Goal: Task Accomplishment & Management: Use online tool/utility

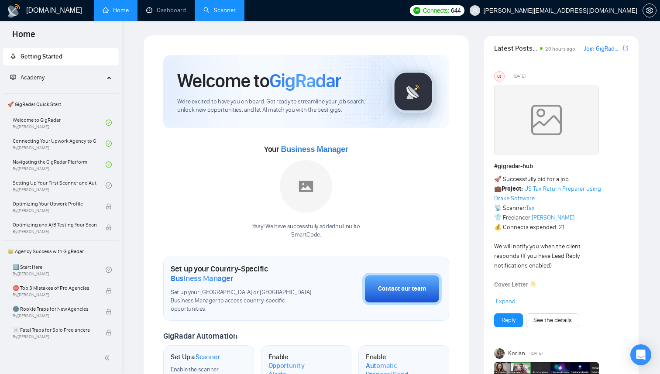
click at [208, 7] on link "Scanner" at bounding box center [219, 10] width 32 height 7
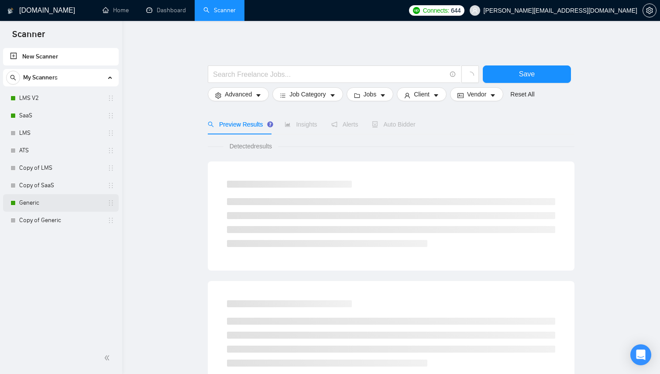
click at [41, 199] on link "Generic" at bounding box center [60, 202] width 83 height 17
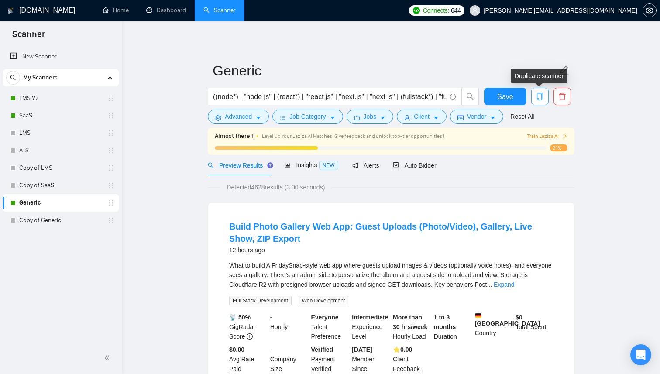
click at [540, 99] on icon "copy" at bounding box center [540, 97] width 8 height 8
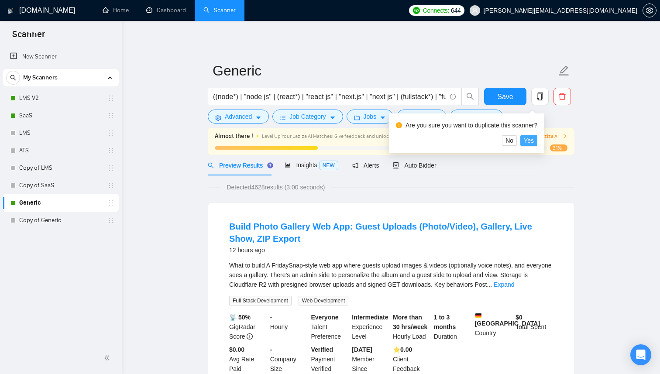
click at [534, 137] on span "Yes" at bounding box center [529, 141] width 10 height 10
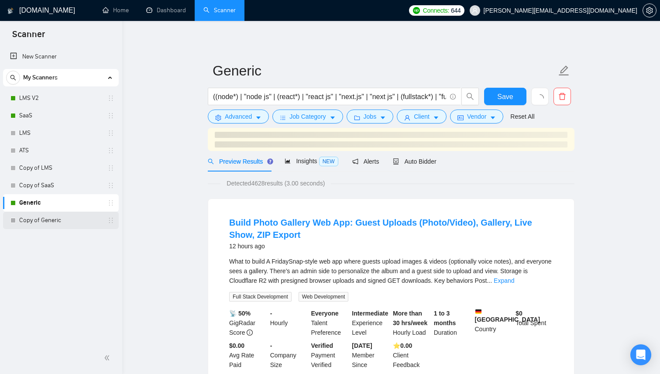
click at [62, 219] on link "Copy of Generic" at bounding box center [60, 220] width 83 height 17
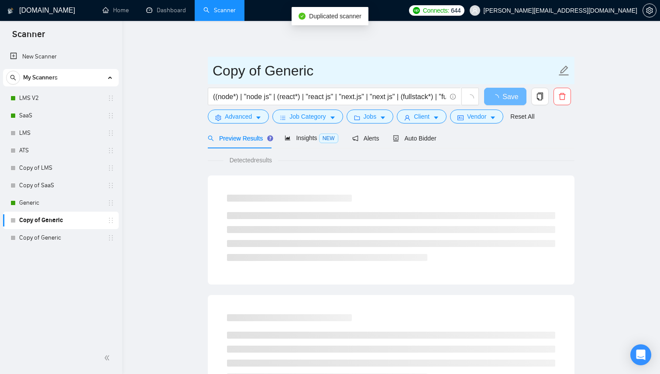
click at [271, 74] on input "Copy of Generic" at bounding box center [385, 71] width 344 height 22
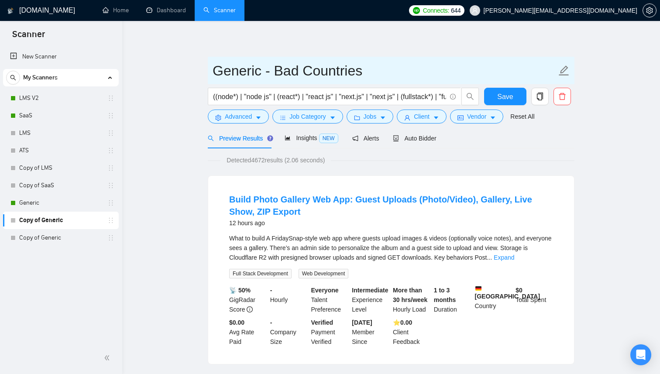
type input "Generic - Bad Countries"
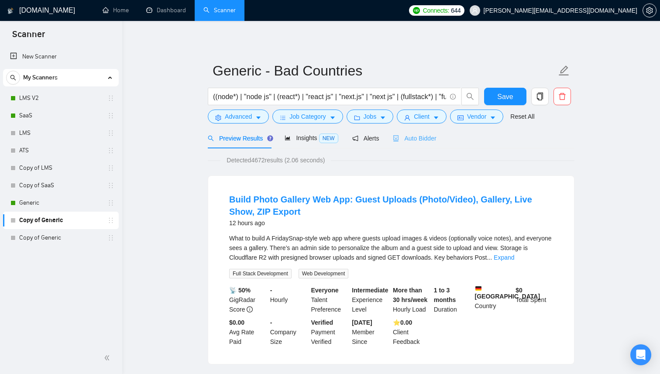
click at [406, 143] on div "Auto Bidder" at bounding box center [414, 138] width 43 height 21
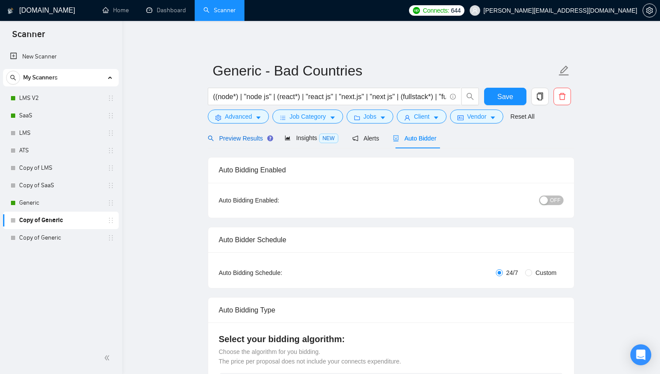
click at [242, 141] on span "Preview Results" at bounding box center [239, 138] width 63 height 7
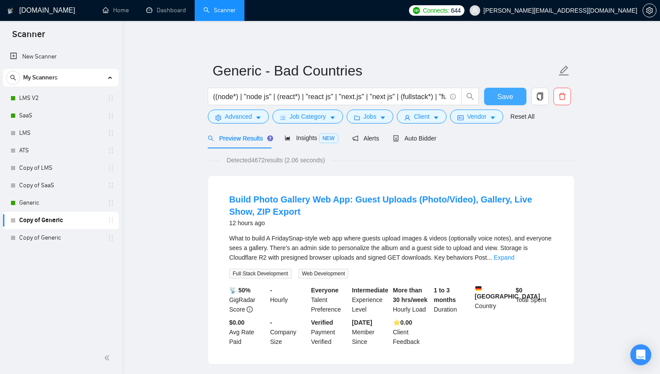
click at [511, 96] on span "Save" at bounding box center [505, 96] width 16 height 11
click at [431, 141] on span "Auto Bidder" at bounding box center [414, 138] width 43 height 7
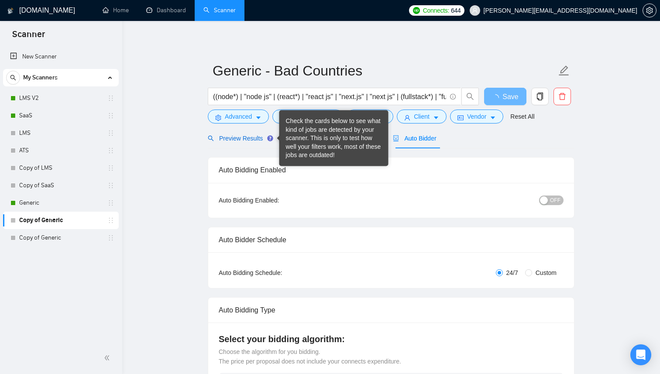
click at [254, 142] on div "Preview Results" at bounding box center [239, 139] width 63 height 10
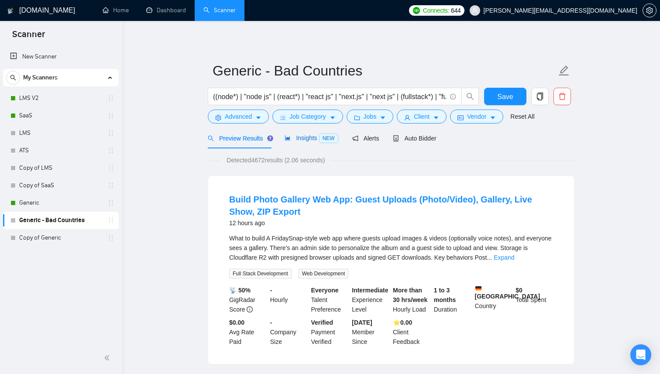
click at [300, 141] on span "Insights NEW" at bounding box center [311, 137] width 53 height 7
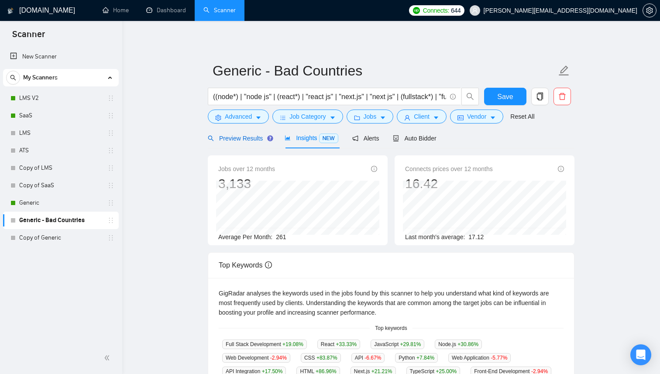
click at [246, 143] on div "Preview Results" at bounding box center [239, 139] width 63 height 10
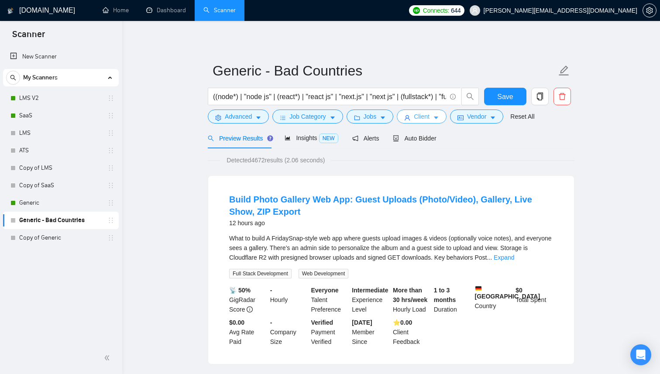
click at [423, 116] on span "Client" at bounding box center [422, 117] width 16 height 10
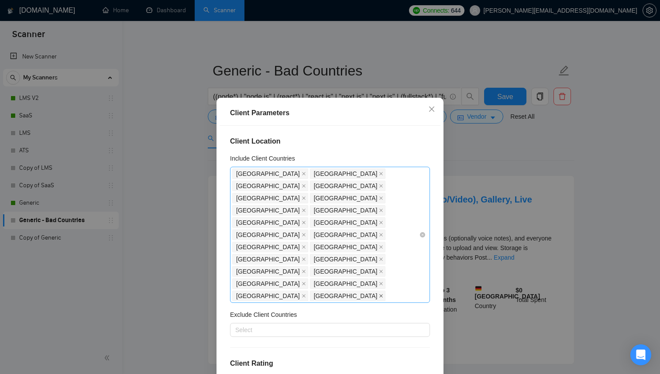
click at [379, 294] on icon "close" at bounding box center [381, 296] width 4 height 4
click at [306, 281] on icon "close" at bounding box center [304, 283] width 4 height 4
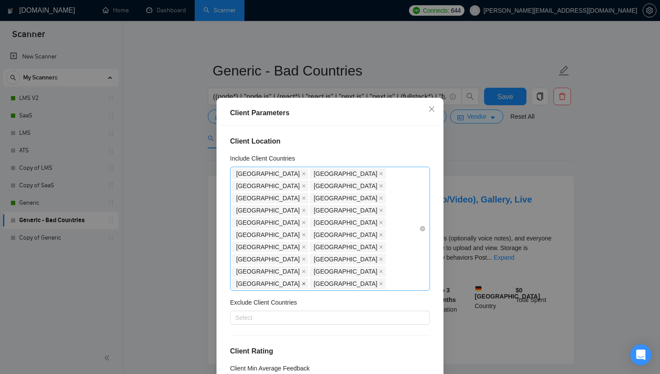
click at [302, 279] on span at bounding box center [304, 284] width 4 height 10
click at [263, 254] on span "[GEOGRAPHIC_DATA]" at bounding box center [270, 259] width 76 height 10
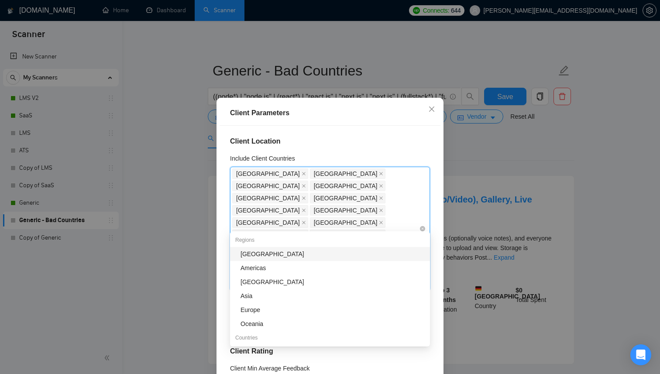
click at [302, 281] on icon "close" at bounding box center [304, 283] width 4 height 4
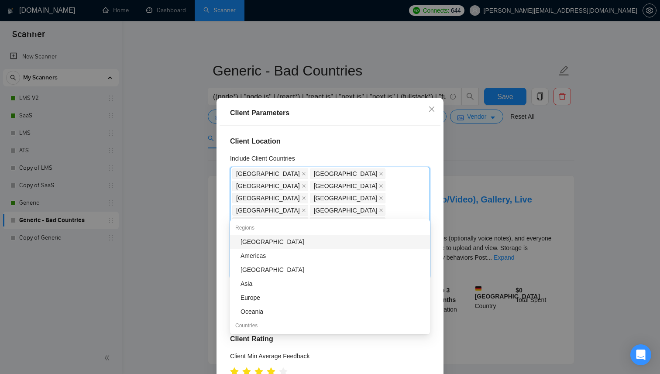
click at [302, 257] on icon "close" at bounding box center [304, 259] width 4 height 4
click at [380, 221] on icon "close" at bounding box center [381, 222] width 3 height 3
click at [302, 173] on icon "close" at bounding box center [304, 174] width 4 height 4
click at [302, 175] on icon "close" at bounding box center [304, 174] width 4 height 4
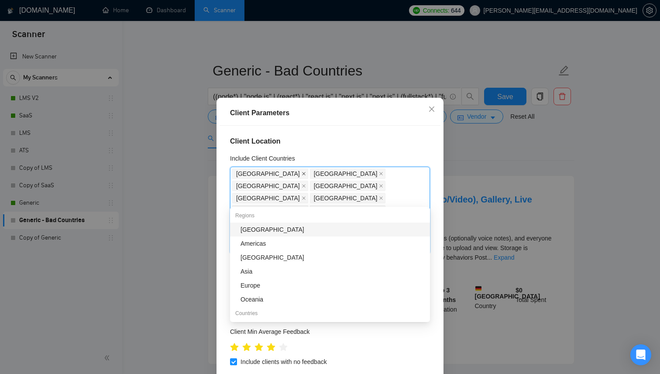
click at [302, 174] on icon "close" at bounding box center [304, 174] width 4 height 4
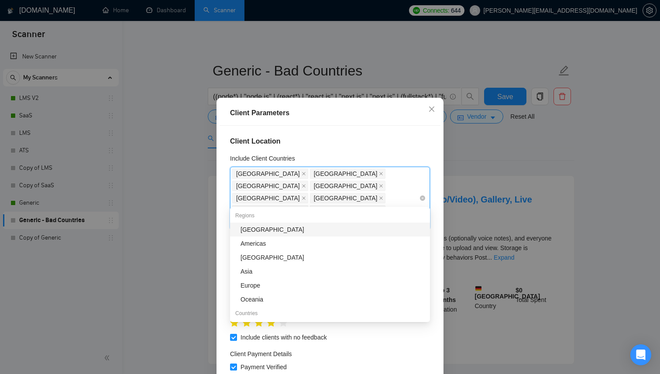
click at [263, 174] on span "[GEOGRAPHIC_DATA]" at bounding box center [270, 173] width 76 height 10
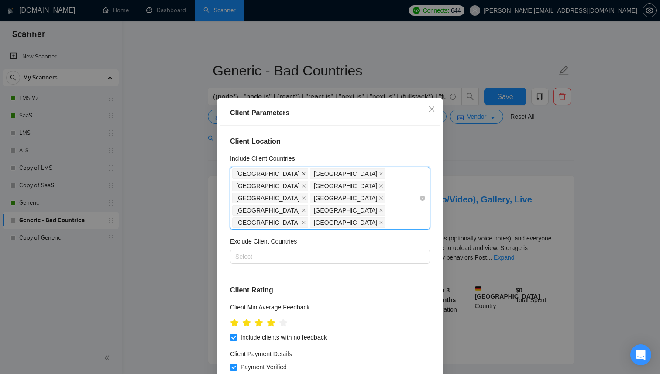
click at [302, 174] on icon "close" at bounding box center [304, 174] width 4 height 4
click at [310, 174] on span "[GEOGRAPHIC_DATA]" at bounding box center [348, 173] width 76 height 10
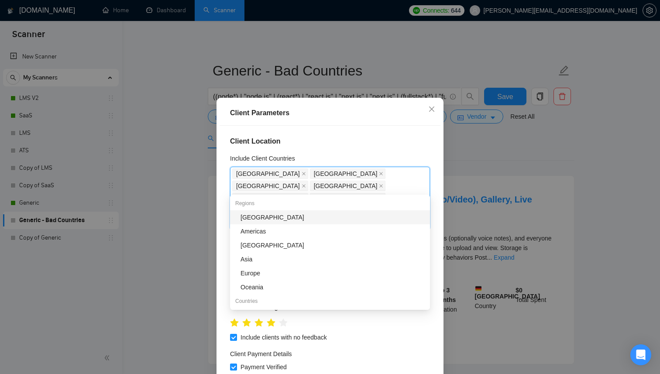
click at [254, 174] on span "[GEOGRAPHIC_DATA]" at bounding box center [270, 173] width 76 height 10
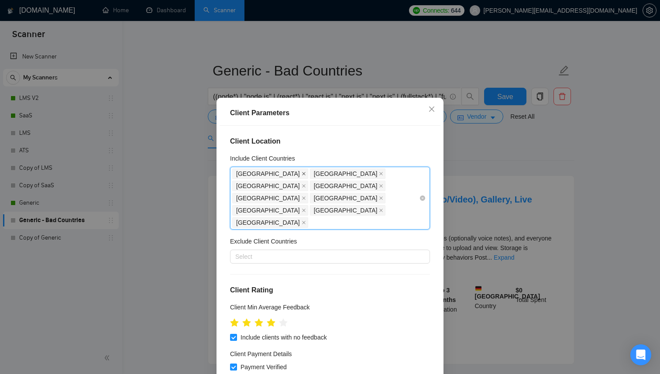
click at [302, 174] on icon "close" at bounding box center [303, 173] width 3 height 3
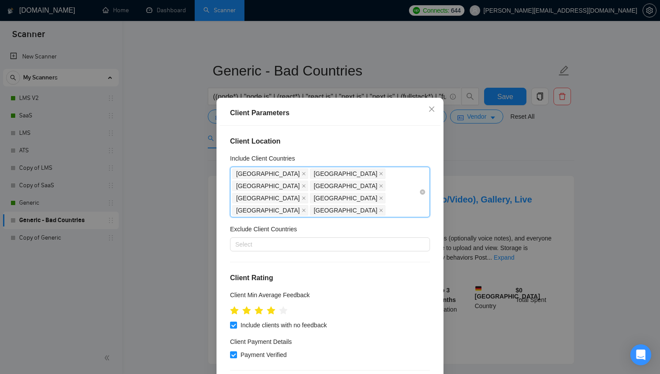
click at [252, 174] on span "[GEOGRAPHIC_DATA]" at bounding box center [268, 174] width 64 height 10
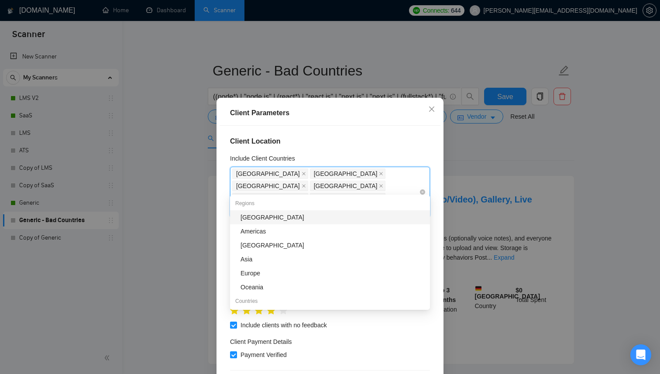
click at [268, 173] on span "[GEOGRAPHIC_DATA]" at bounding box center [268, 174] width 64 height 10
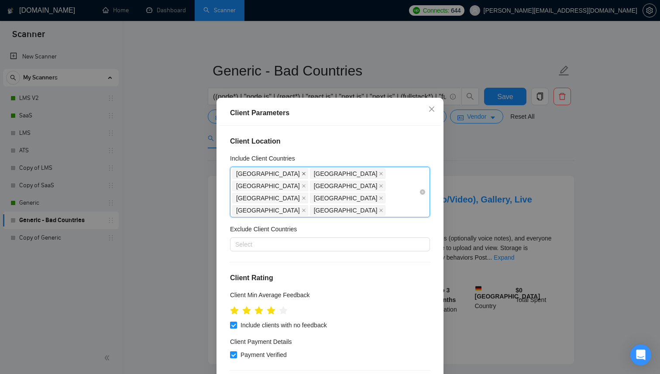
click at [302, 173] on icon "close" at bounding box center [304, 174] width 4 height 4
click at [302, 173] on icon "close" at bounding box center [303, 173] width 3 height 3
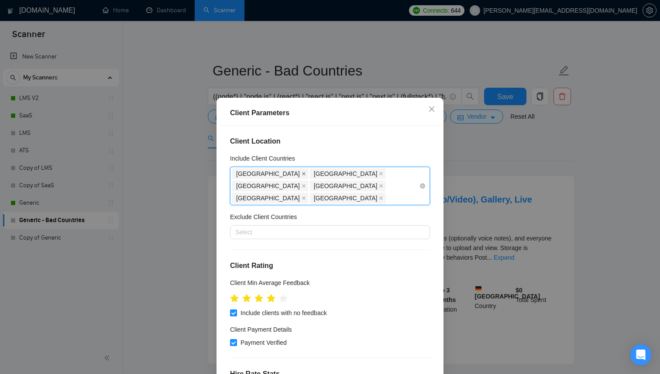
click at [302, 174] on icon "close" at bounding box center [304, 174] width 4 height 4
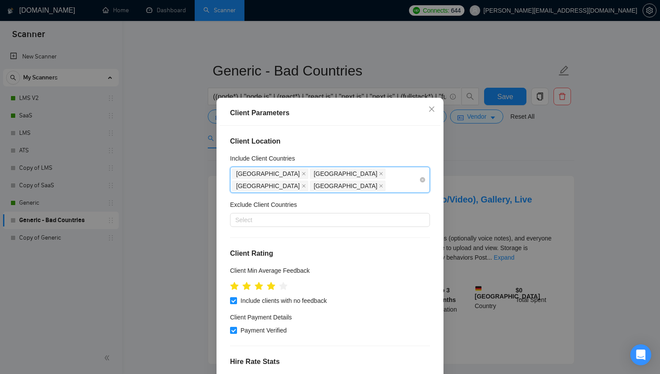
click at [302, 174] on icon "close" at bounding box center [304, 174] width 4 height 4
click at [260, 174] on span "[GEOGRAPHIC_DATA]" at bounding box center [268, 174] width 64 height 10
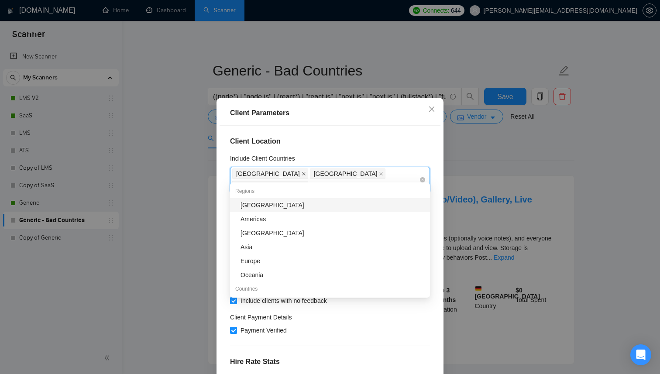
click at [302, 174] on icon "close" at bounding box center [304, 174] width 4 height 4
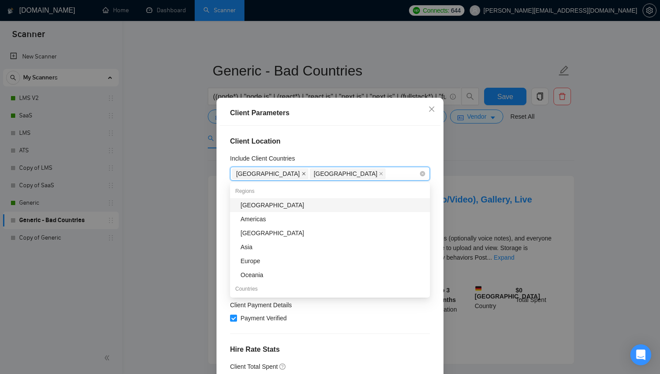
click at [302, 174] on icon "close" at bounding box center [304, 174] width 4 height 4
click at [272, 175] on div at bounding box center [325, 173] width 187 height 10
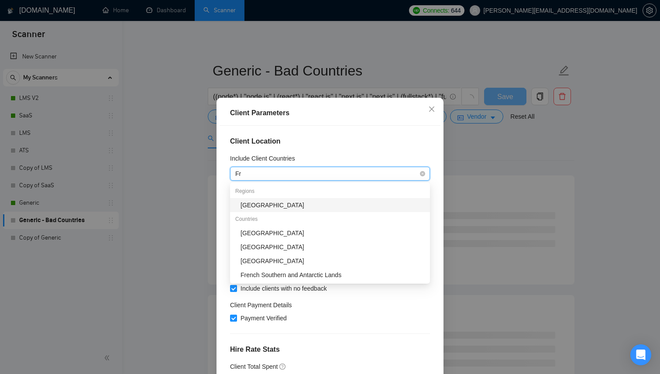
type input "F"
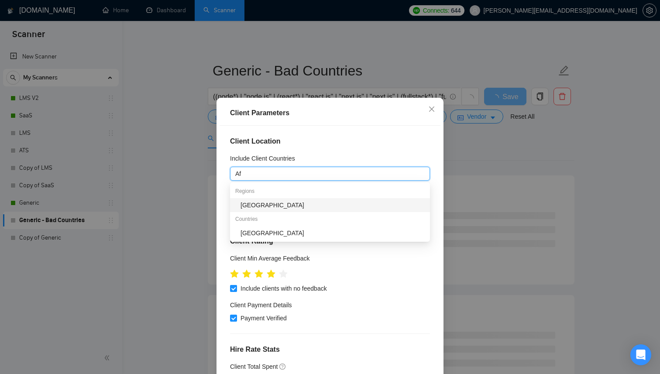
type input "A"
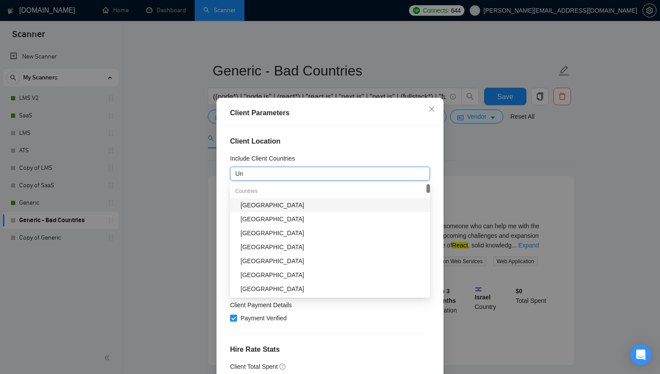
type input "Uni"
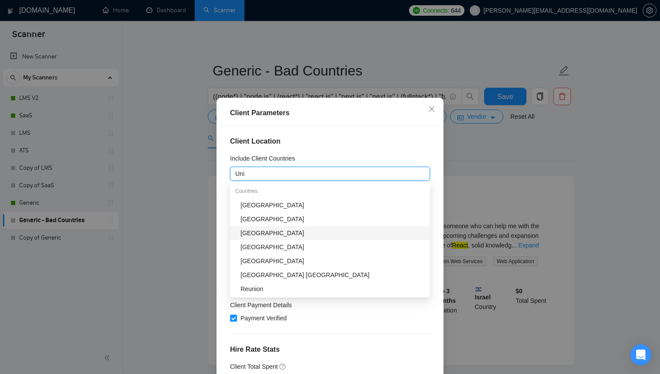
click at [278, 233] on div "United Arab Emirates" at bounding box center [332, 233] width 184 height 10
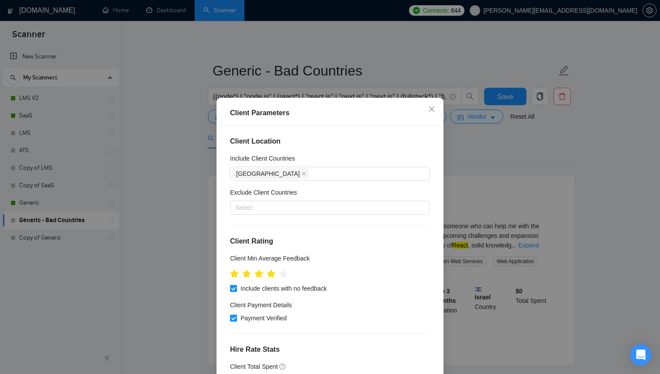
click at [394, 139] on h4 "Client Location" at bounding box center [330, 141] width 200 height 10
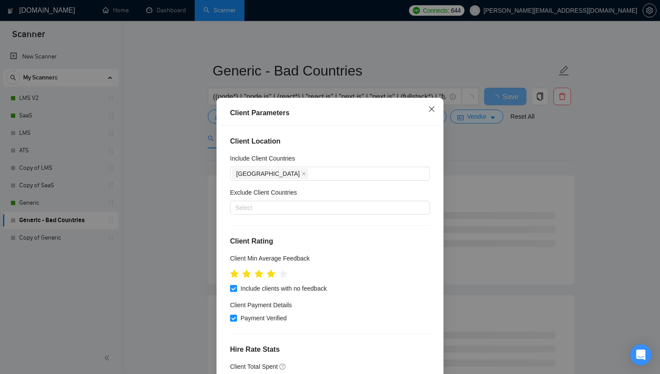
click at [433, 109] on icon "close" at bounding box center [431, 109] width 7 height 7
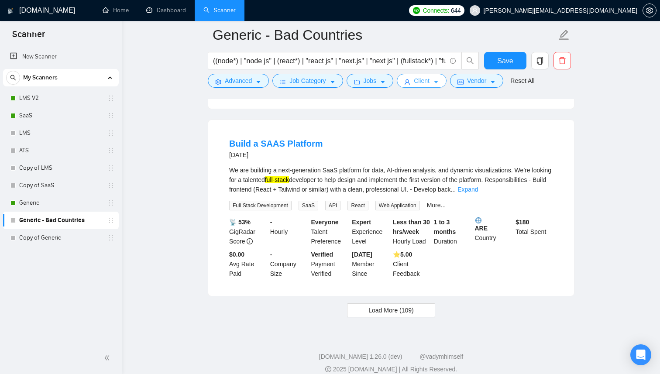
scroll to position [1823, 0]
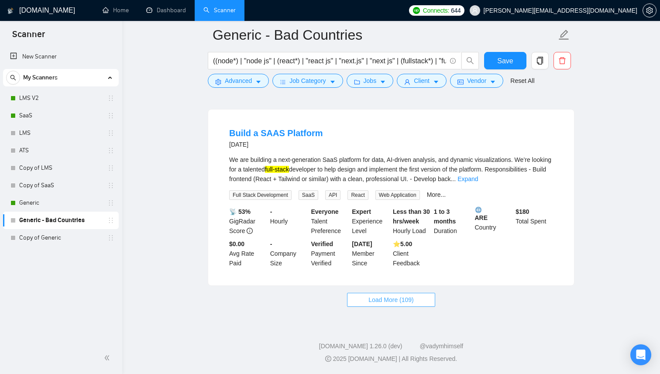
click at [364, 300] on button "Load More (109)" at bounding box center [391, 300] width 88 height 14
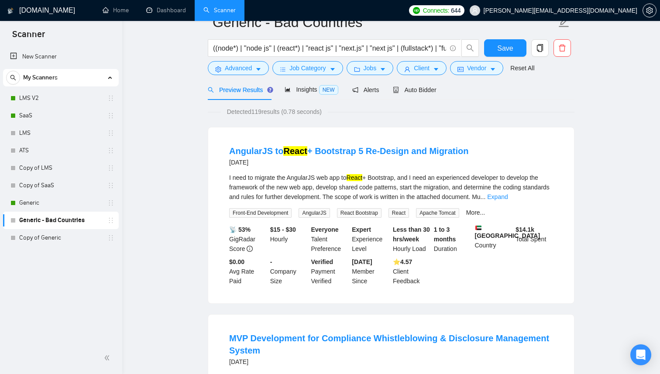
scroll to position [0, 0]
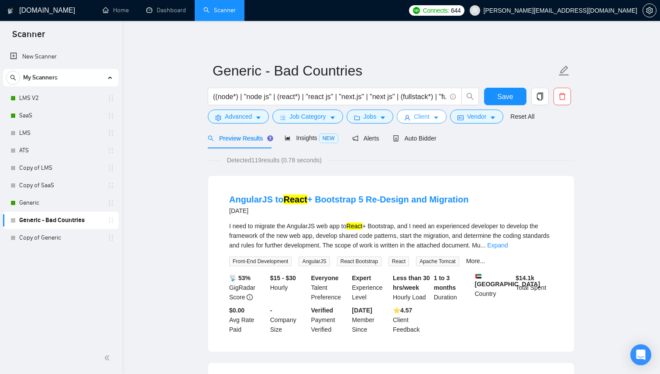
click at [438, 117] on icon "caret-down" at bounding box center [436, 118] width 4 height 3
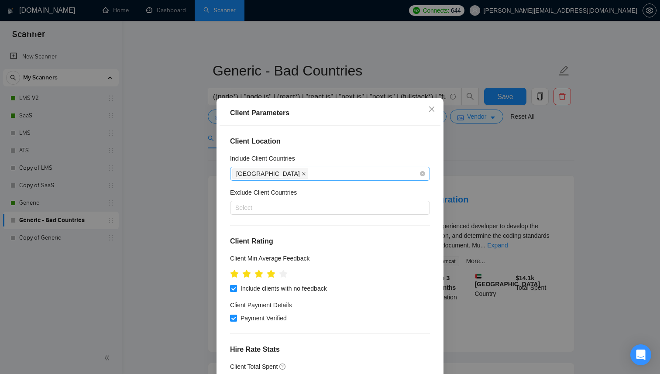
click at [302, 172] on icon "close" at bounding box center [304, 174] width 4 height 4
click at [293, 176] on div at bounding box center [325, 173] width 187 height 10
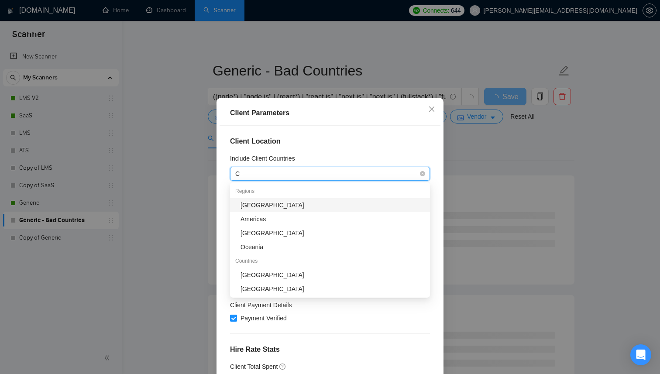
type input "Cz"
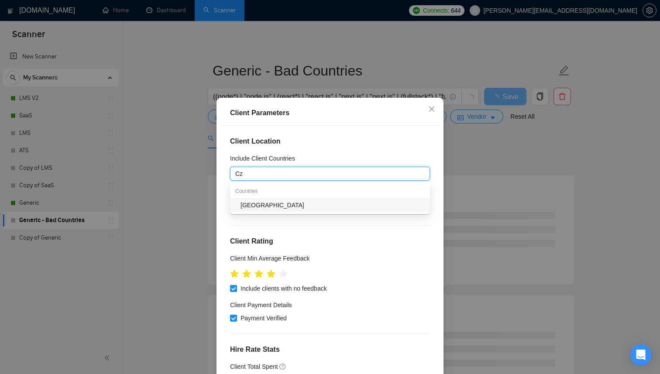
click at [283, 202] on div "Czech Republic" at bounding box center [332, 205] width 184 height 10
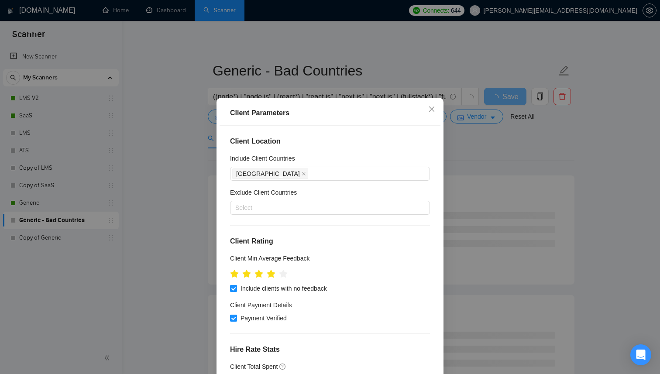
click at [398, 144] on h4 "Client Location" at bounding box center [330, 141] width 200 height 10
click at [460, 156] on div "Client Parameters Client Location Include Client Countries Czech Republic Exclu…" at bounding box center [330, 187] width 660 height 374
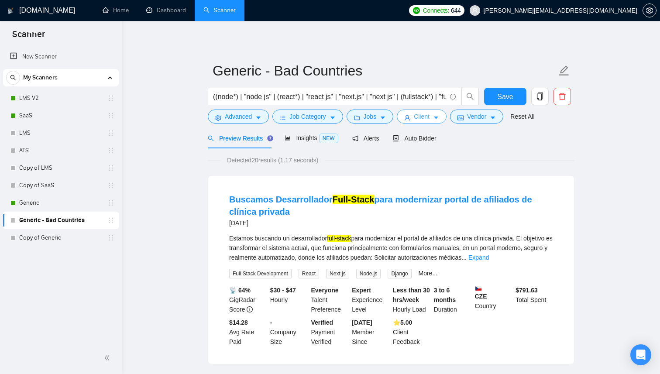
click at [413, 117] on button "Client" at bounding box center [422, 117] width 50 height 14
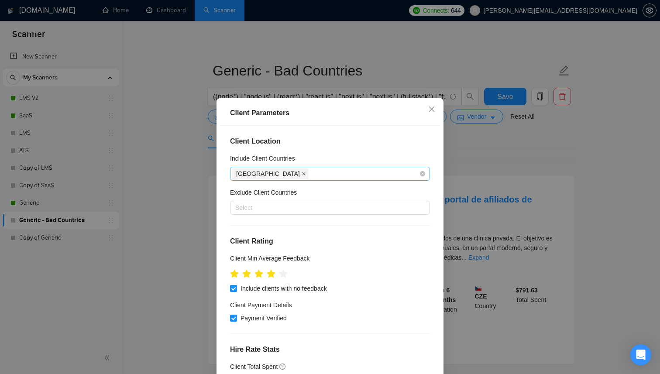
click at [302, 174] on icon "close" at bounding box center [303, 173] width 3 height 3
click at [283, 174] on div at bounding box center [325, 173] width 187 height 10
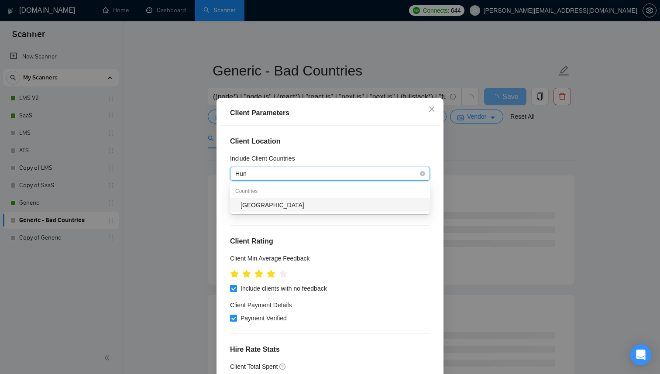
type input "Hung"
click at [251, 206] on div "Hungary" at bounding box center [332, 205] width 184 height 10
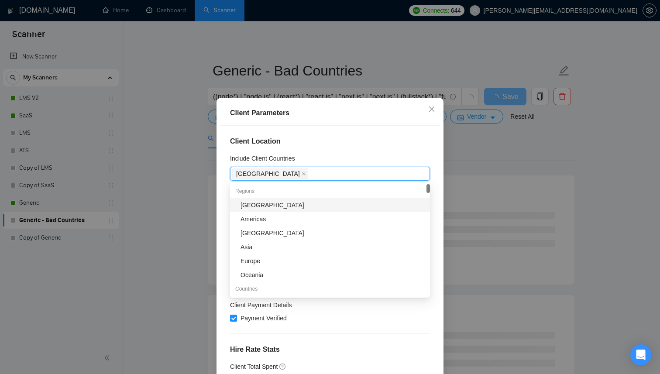
click at [185, 203] on div "Client Parameters Client Location Include Client Countries Hungary Exclude Clie…" at bounding box center [330, 187] width 660 height 374
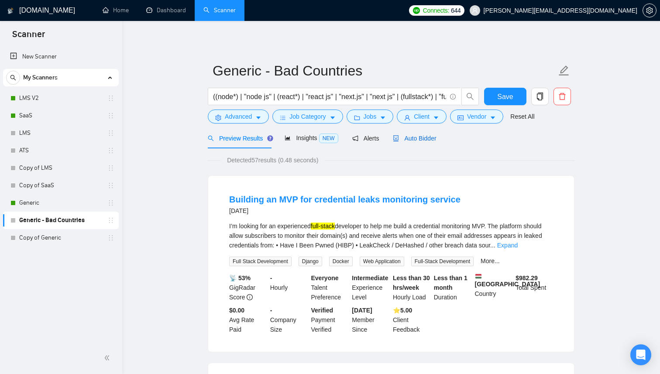
click at [426, 134] on div "Auto Bidder" at bounding box center [414, 139] width 43 height 10
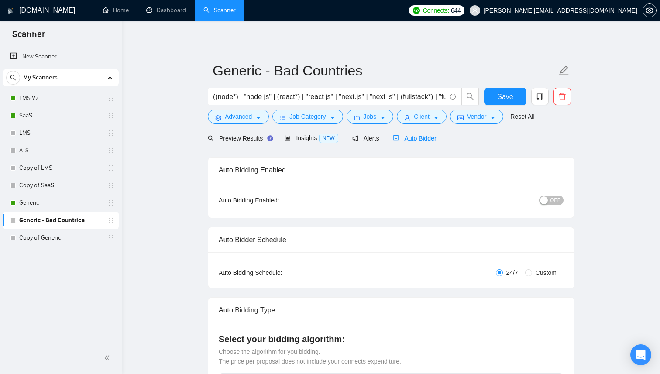
click at [552, 199] on span "OFF" at bounding box center [555, 201] width 10 height 10
click at [509, 99] on span "Save" at bounding box center [505, 96] width 16 height 11
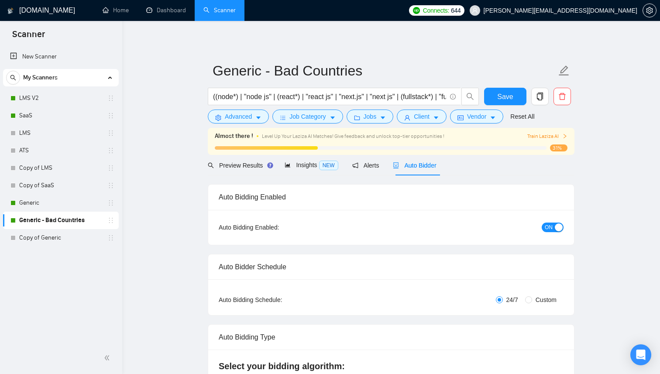
click at [548, 225] on span "ON" at bounding box center [549, 228] width 8 height 10
click at [498, 95] on span "Save" at bounding box center [505, 96] width 16 height 11
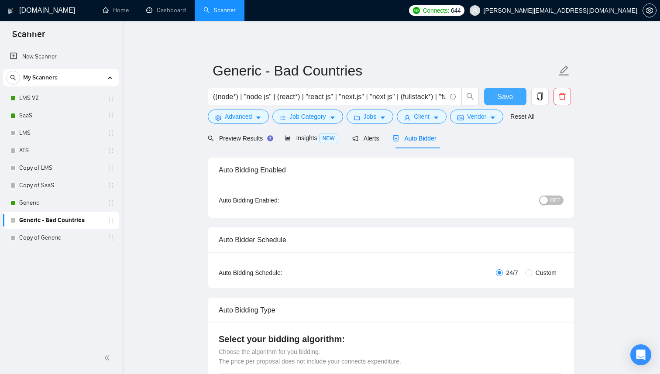
click at [510, 96] on span "Save" at bounding box center [505, 96] width 16 height 11
click at [246, 138] on span "Preview Results" at bounding box center [239, 138] width 63 height 7
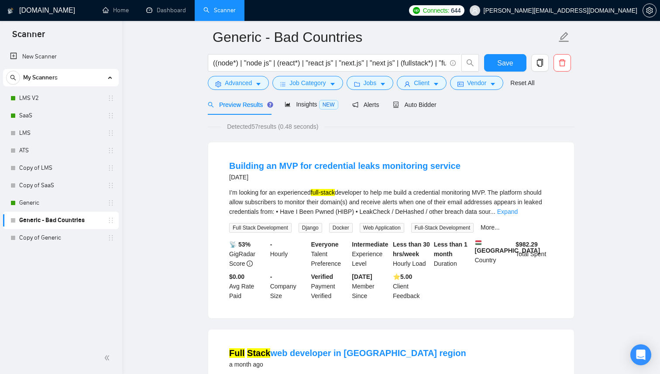
scroll to position [36, 0]
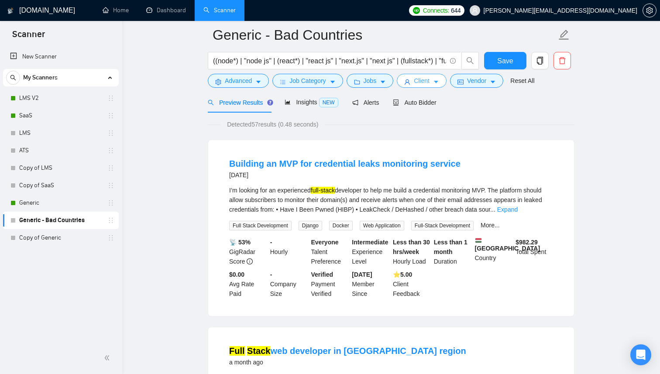
click at [445, 84] on button "Client" at bounding box center [422, 81] width 50 height 14
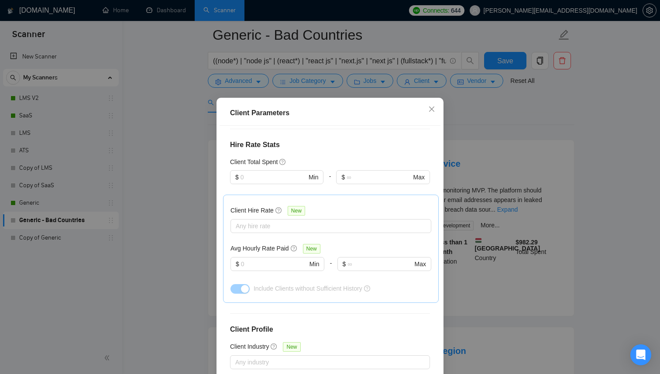
scroll to position [205, 0]
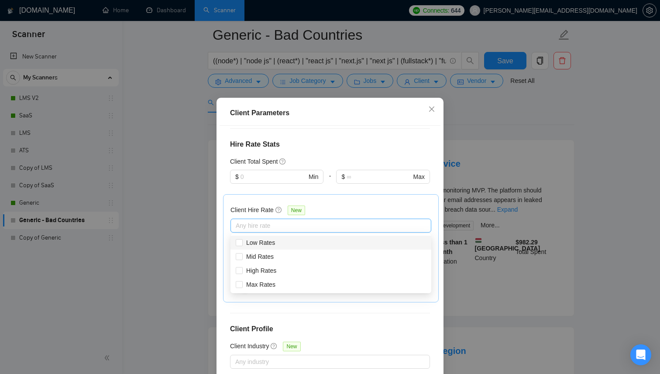
click at [259, 230] on div "Any hire rate" at bounding box center [330, 226] width 201 height 14
click at [249, 244] on span "Low Rates" at bounding box center [260, 242] width 29 height 7
click at [242, 244] on input "Low Rates" at bounding box center [239, 242] width 6 height 6
checkbox input "true"
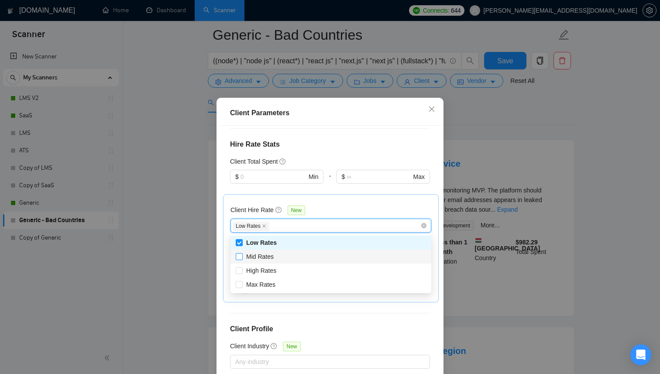
click at [249, 260] on span "Mid Rates" at bounding box center [259, 256] width 27 height 7
click at [242, 259] on input "Mid Rates" at bounding box center [239, 256] width 6 height 6
checkbox input "true"
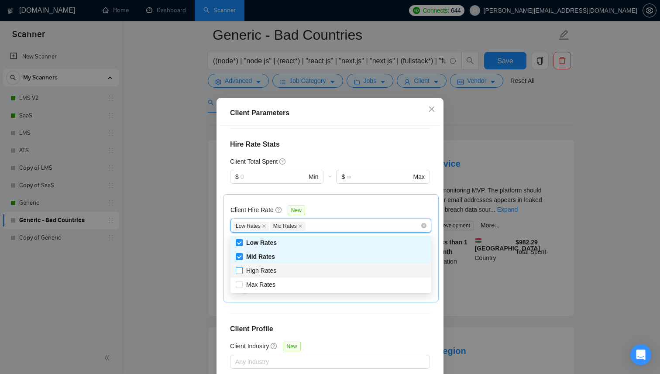
click at [249, 273] on span "High Rates" at bounding box center [261, 270] width 30 height 7
click at [242, 273] on input "High Rates" at bounding box center [239, 270] width 6 height 6
checkbox input "true"
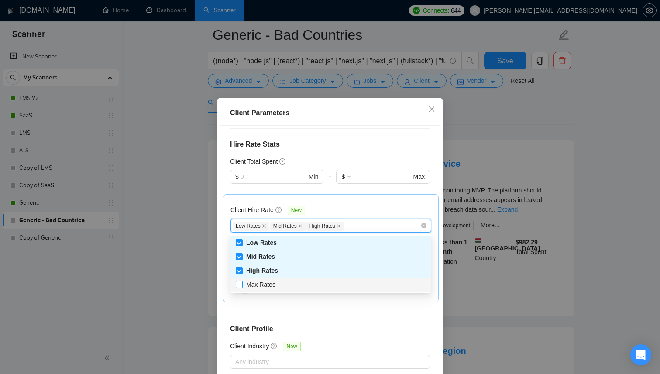
click at [249, 287] on span "Max Rates" at bounding box center [260, 284] width 29 height 7
click at [242, 287] on input "Max Rates" at bounding box center [239, 284] width 6 height 6
checkbox input "true"
click at [288, 319] on div "Client Location Include Client Countries Hungary Exclude Client Countries Selec…" at bounding box center [330, 257] width 221 height 262
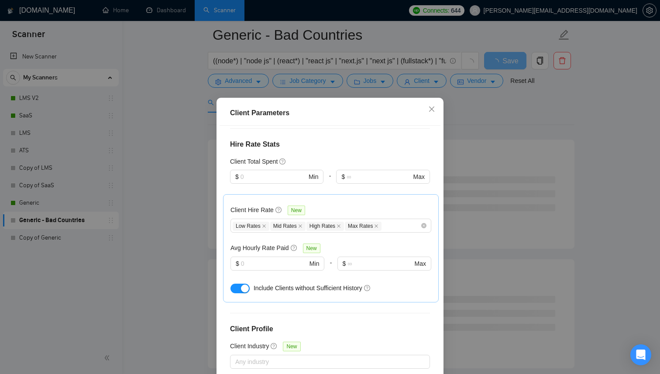
click at [245, 289] on div "button" at bounding box center [245, 289] width 8 height 8
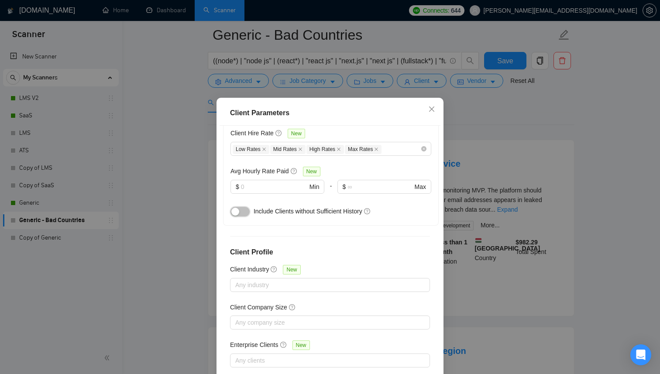
scroll to position [52, 0]
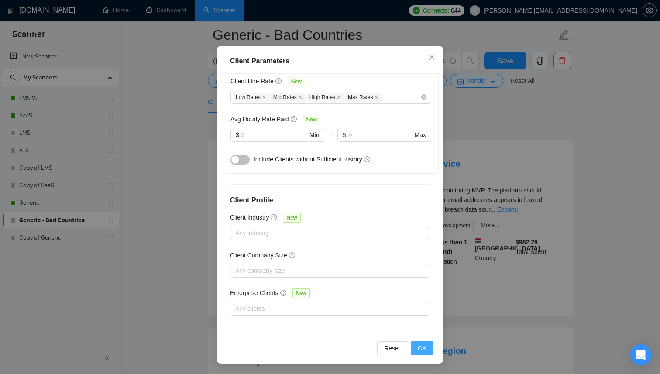
click at [416, 343] on button "OK" at bounding box center [422, 348] width 23 height 14
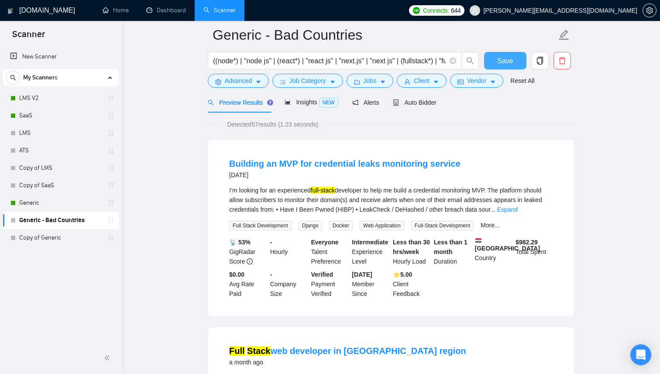
click at [517, 62] on button "Save" at bounding box center [505, 60] width 42 height 17
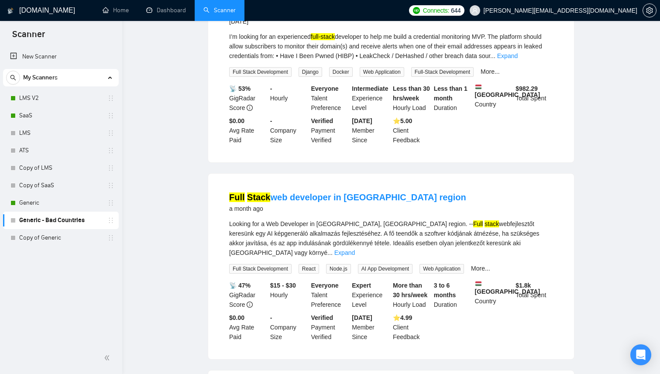
scroll to position [0, 0]
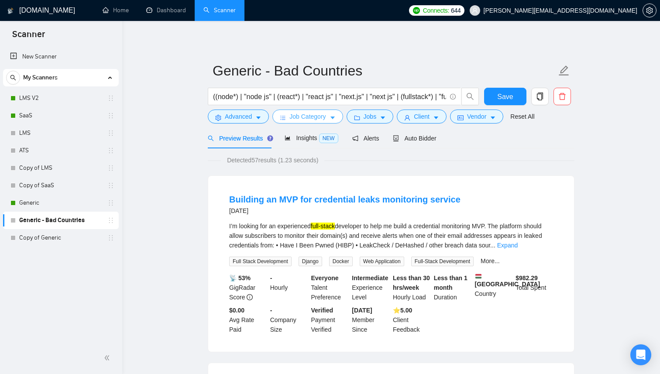
click at [333, 119] on icon "caret-down" at bounding box center [333, 118] width 6 height 6
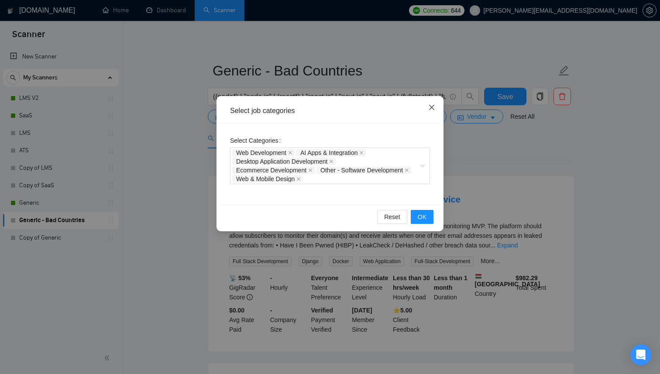
click at [430, 105] on icon "close" at bounding box center [431, 107] width 7 height 7
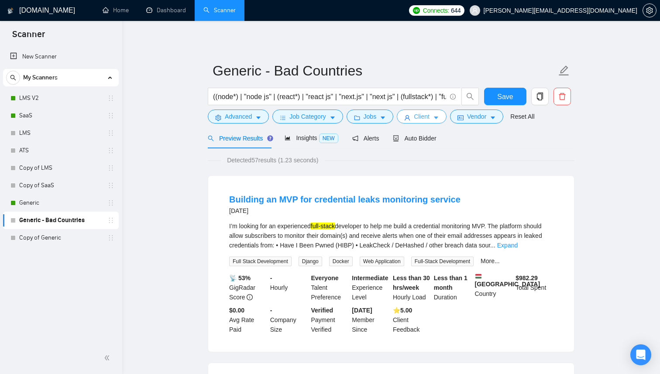
click at [429, 119] on span "Client" at bounding box center [422, 117] width 16 height 10
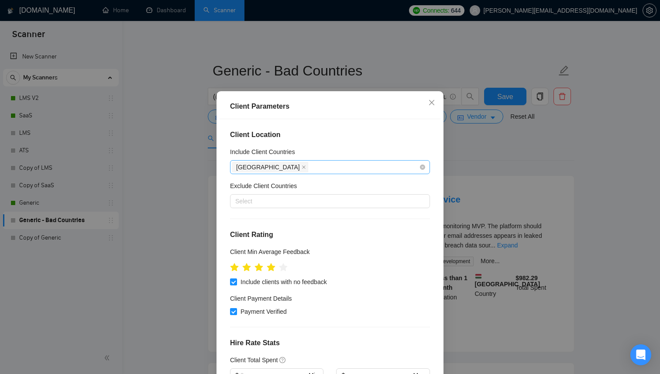
click at [278, 173] on div "Hungary" at bounding box center [325, 167] width 187 height 12
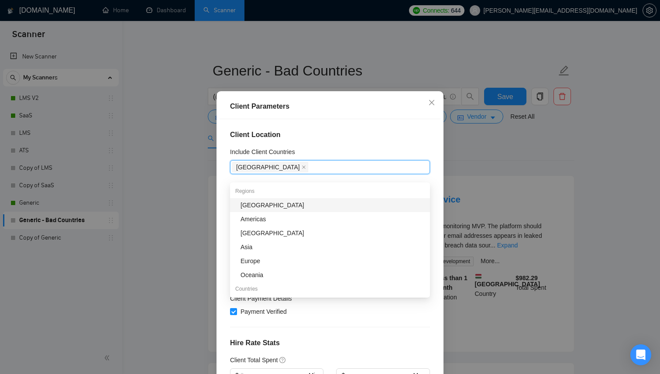
click at [263, 204] on div "Africa" at bounding box center [332, 205] width 184 height 10
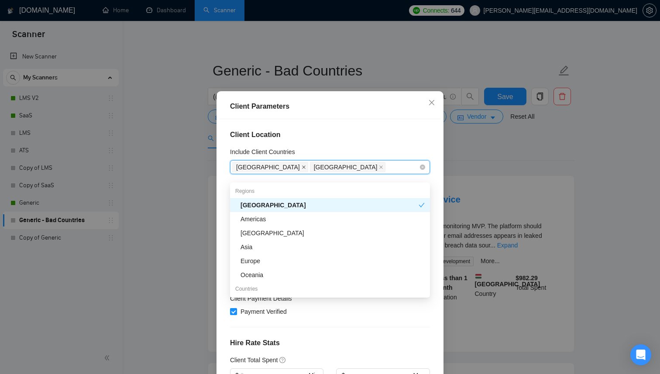
click at [302, 169] on icon "close" at bounding box center [304, 167] width 4 height 4
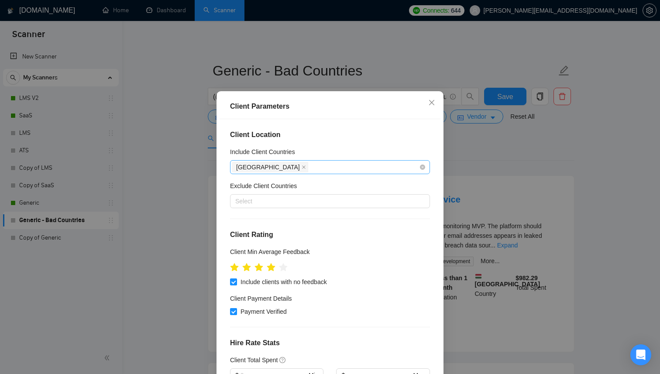
click at [328, 140] on h4 "Client Location" at bounding box center [330, 135] width 200 height 10
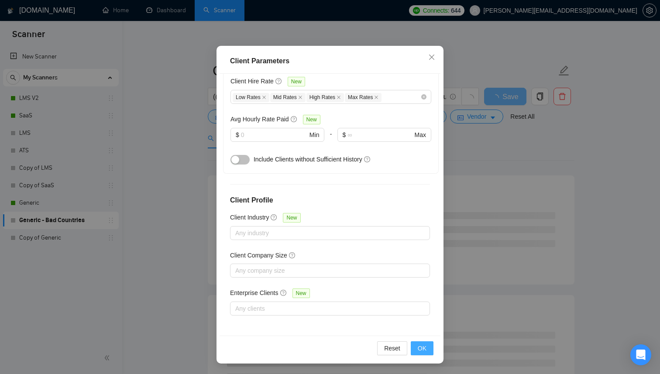
click at [421, 349] on span "OK" at bounding box center [422, 348] width 9 height 10
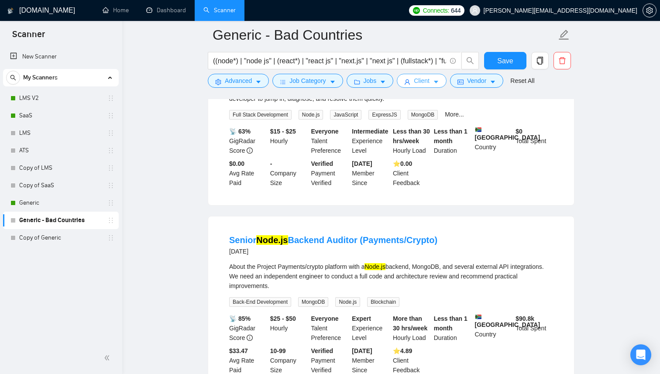
scroll to position [0, 0]
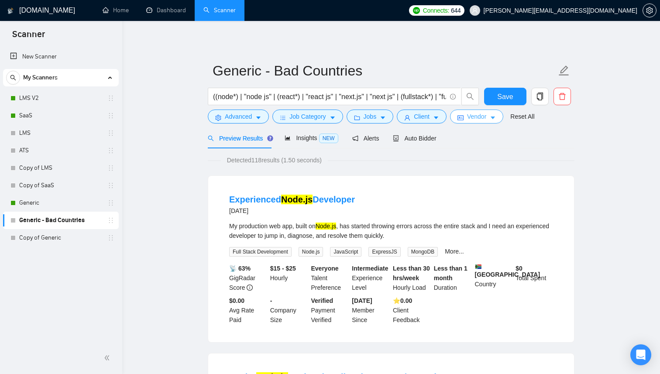
click at [491, 117] on button "Vendor" at bounding box center [476, 117] width 53 height 14
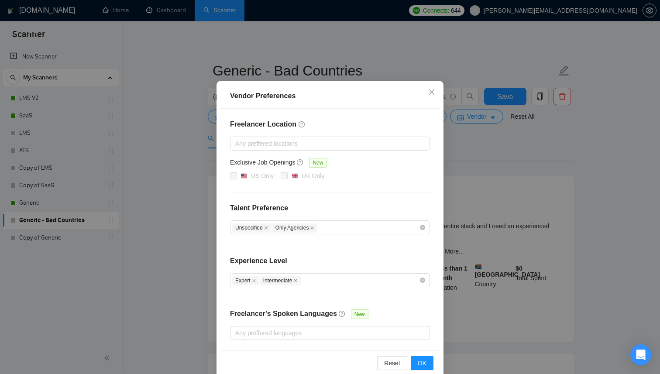
scroll to position [30, 0]
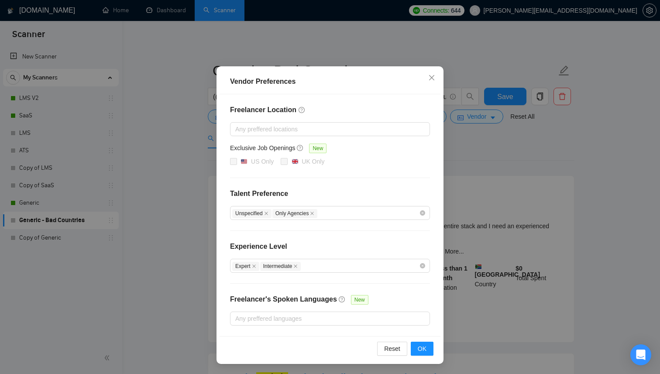
click at [473, 182] on div "Vendor Preferences Freelancer Location Any preffered locations Exclusive Job Op…" at bounding box center [330, 187] width 660 height 374
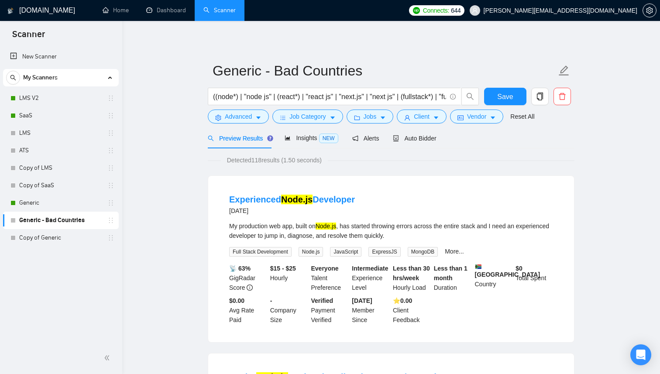
click at [446, 127] on form "Generic - Bad Countries ((node*) | "node js" | (react*) | "react js" | "next.js…" at bounding box center [391, 92] width 367 height 71
click at [439, 119] on icon "caret-down" at bounding box center [436, 118] width 6 height 6
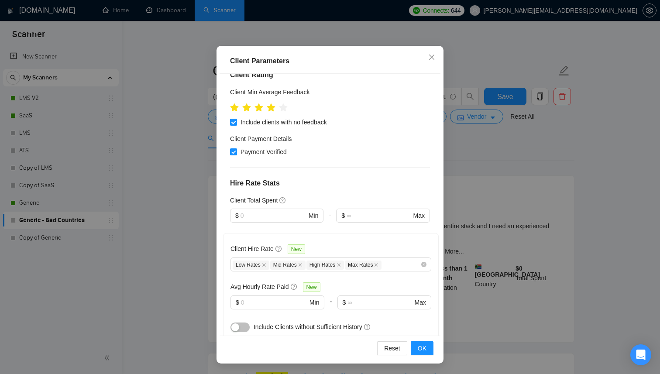
scroll to position [115, 0]
click at [278, 212] on input "text" at bounding box center [273, 215] width 66 height 10
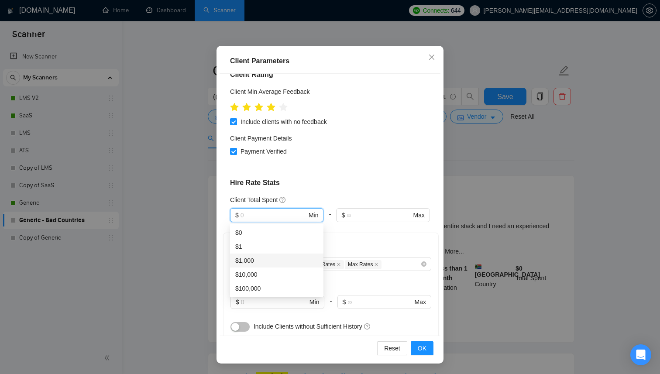
click at [260, 261] on div "$1,000" at bounding box center [276, 261] width 83 height 10
type input "1000"
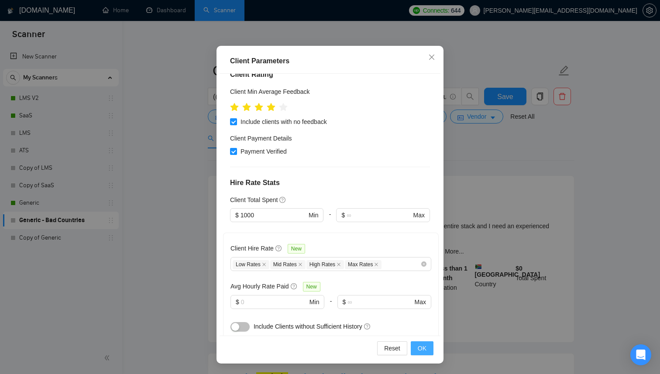
click at [425, 344] on span "OK" at bounding box center [422, 348] width 9 height 10
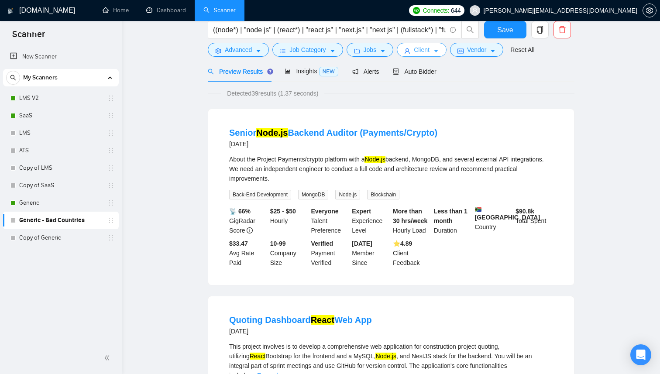
scroll to position [0, 0]
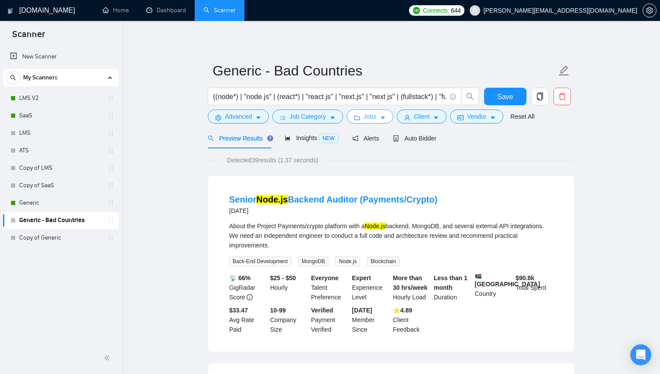
click at [385, 118] on icon "caret-down" at bounding box center [383, 118] width 4 height 3
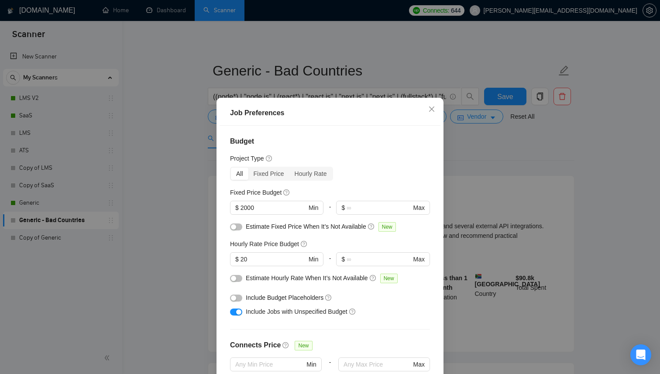
click at [470, 155] on div "Job Preferences Budget Project Type All Fixed Price Hourly Rate Fixed Price Bud…" at bounding box center [330, 187] width 660 height 374
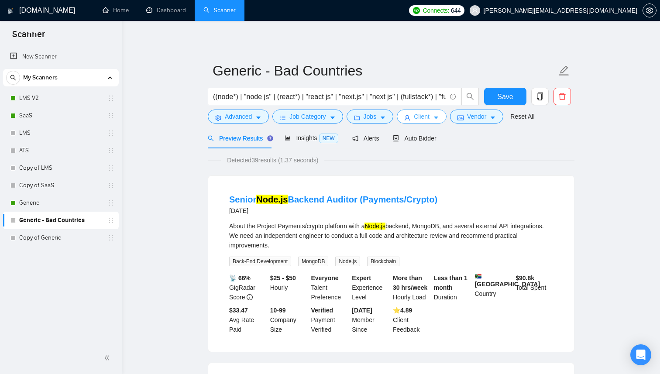
click at [433, 119] on button "Client" at bounding box center [422, 117] width 50 height 14
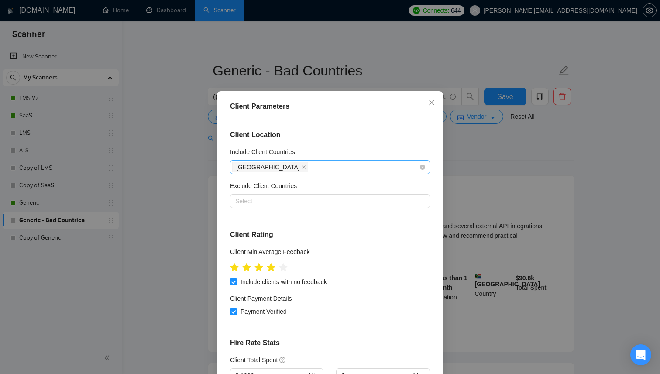
click at [298, 173] on div "Africa" at bounding box center [325, 167] width 187 height 12
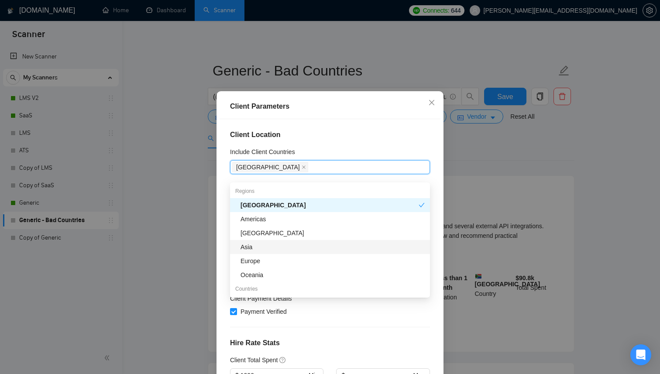
click at [264, 245] on div "Asia" at bounding box center [332, 247] width 184 height 10
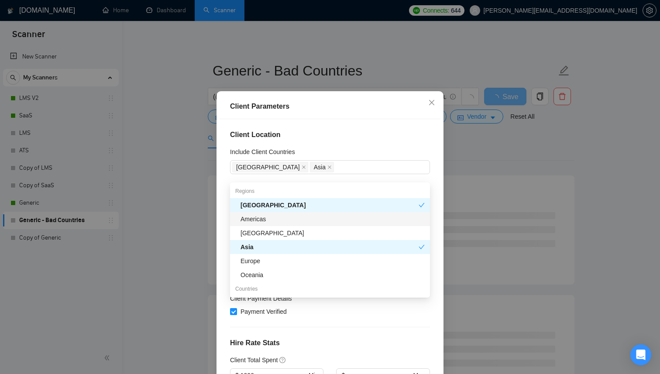
click at [391, 134] on div "Client Location Include Client Countries Africa Asia Exclude Client Countries S…" at bounding box center [330, 250] width 221 height 262
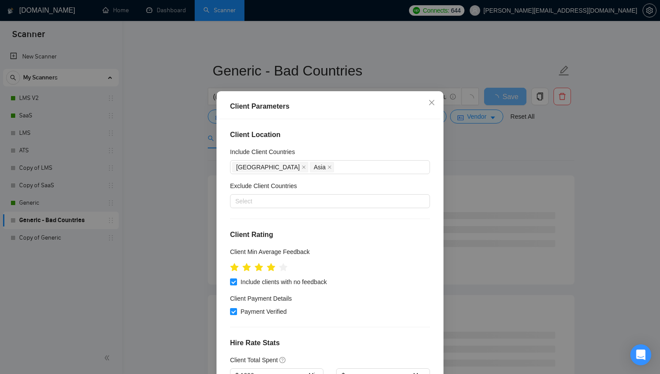
scroll to position [282, 0]
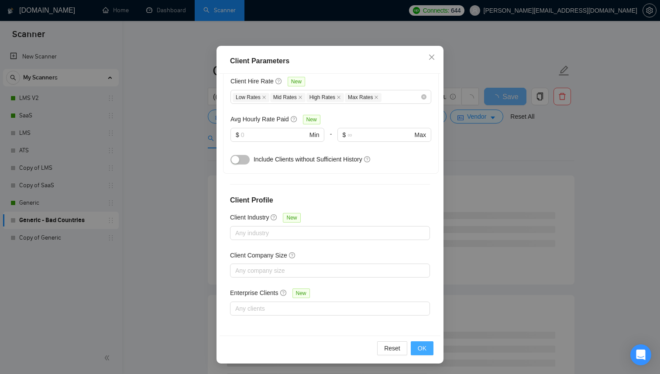
click at [427, 351] on button "OK" at bounding box center [422, 348] width 23 height 14
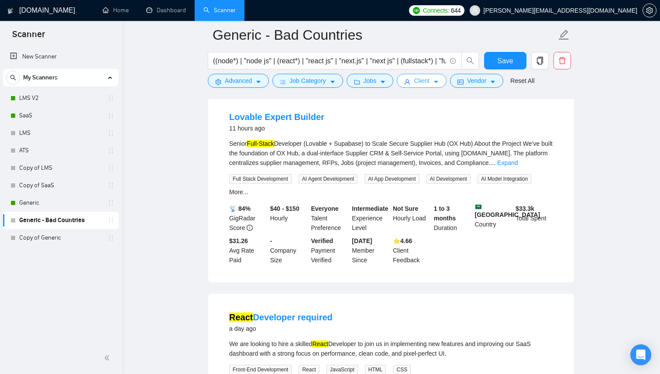
scroll to position [187, 0]
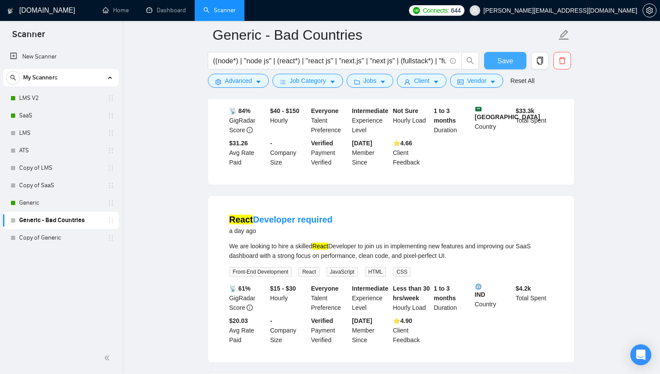
click at [510, 68] on button "Save" at bounding box center [505, 60] width 42 height 17
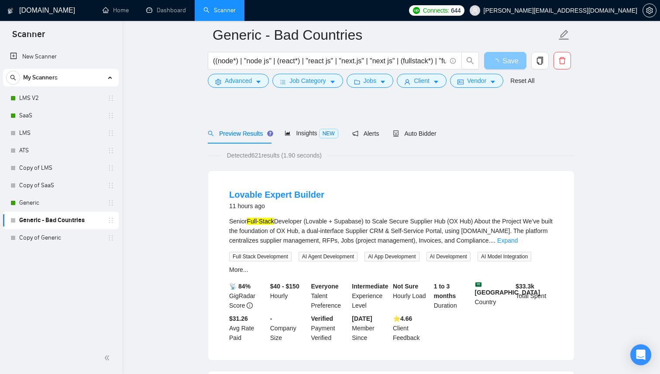
scroll to position [0, 0]
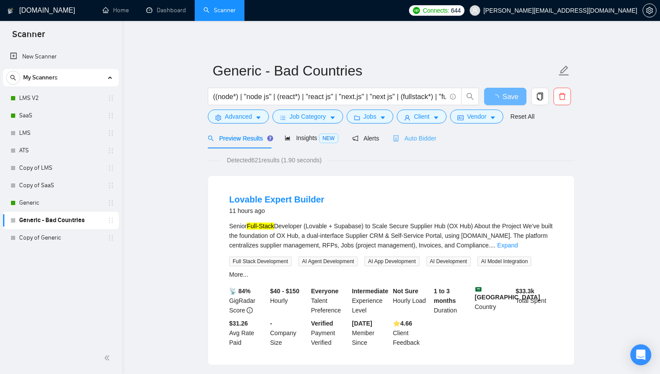
click at [425, 143] on div "Auto Bidder" at bounding box center [414, 138] width 43 height 21
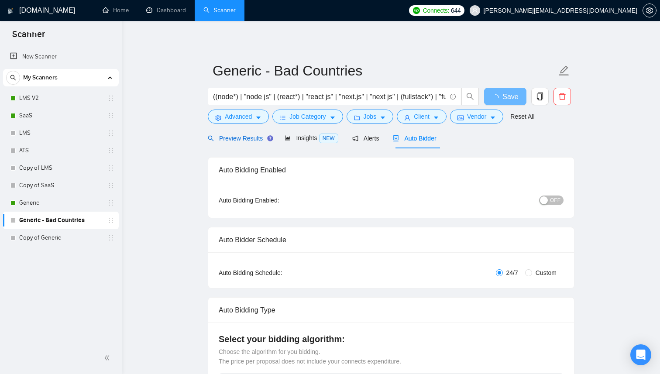
click at [227, 137] on span "Preview Results" at bounding box center [239, 138] width 63 height 7
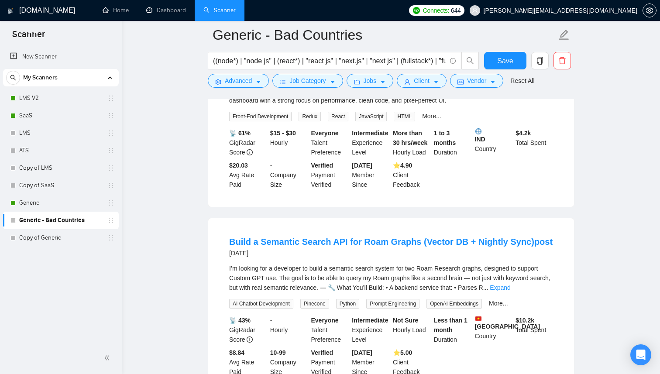
scroll to position [350, 0]
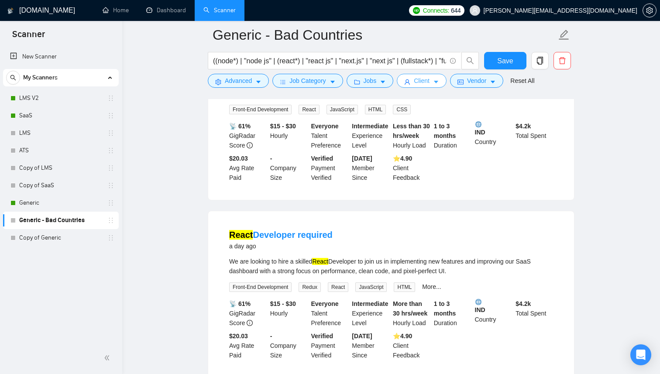
click at [438, 79] on icon "caret-down" at bounding box center [436, 82] width 6 height 6
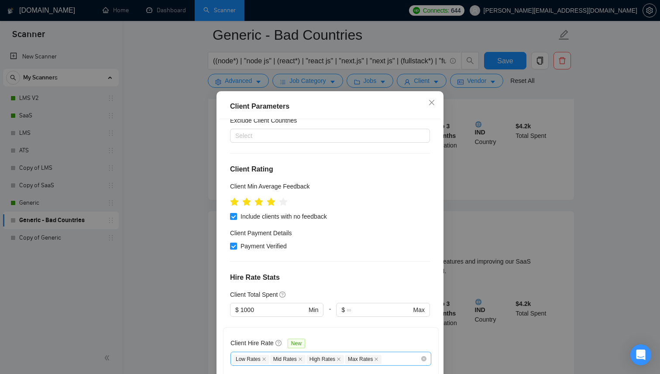
scroll to position [0, 0]
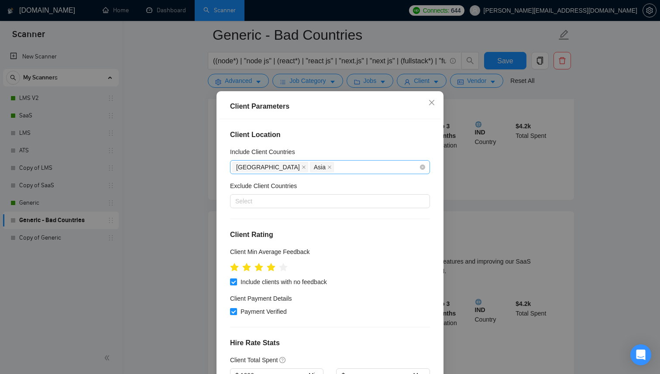
click at [351, 171] on div "Africa Asia" at bounding box center [325, 167] width 187 height 12
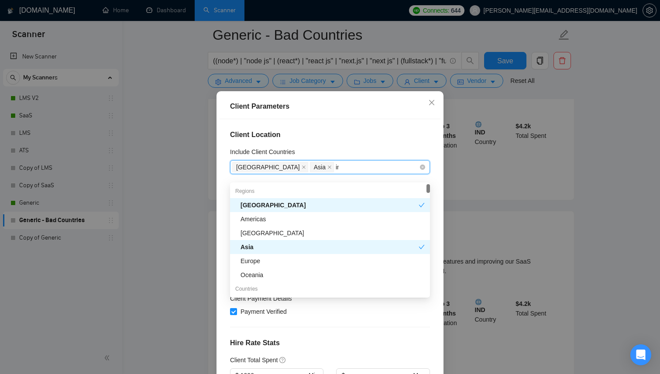
type input "ind"
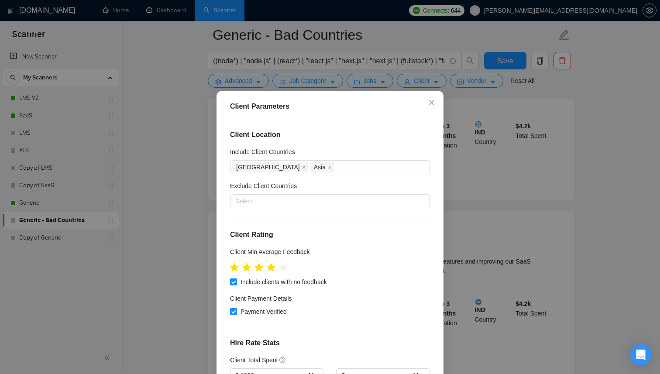
click at [349, 140] on h4 "Client Location" at bounding box center [330, 135] width 200 height 10
click at [328, 206] on div at bounding box center [325, 201] width 187 height 10
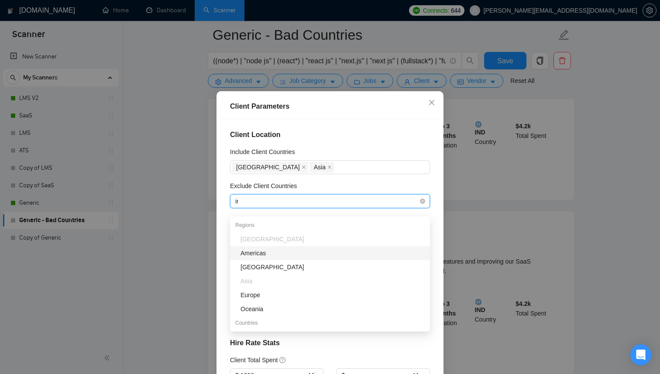
type input "indi"
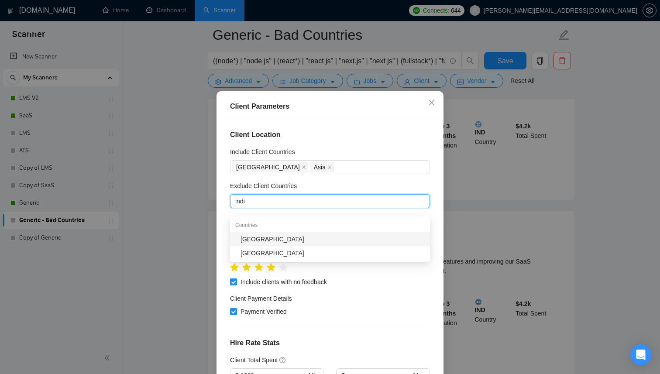
click at [306, 228] on div "Countries" at bounding box center [330, 225] width 200 height 14
click at [306, 234] on div "India" at bounding box center [332, 239] width 184 height 10
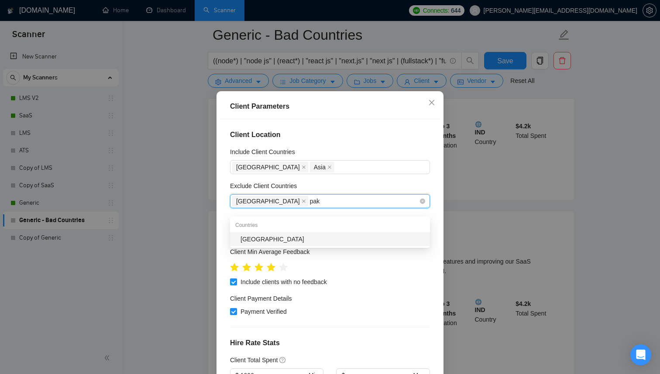
type input "paki"
click at [292, 234] on div "Pakistan" at bounding box center [330, 239] width 200 height 14
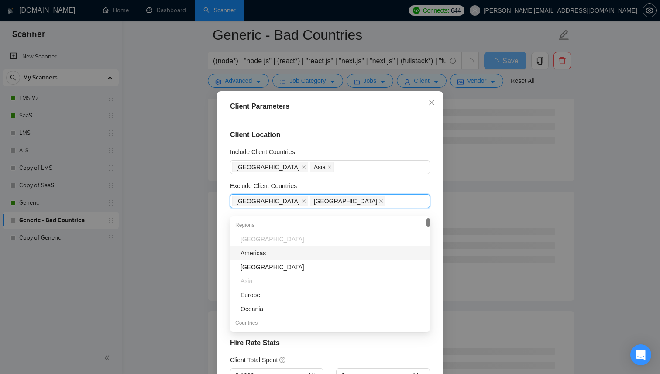
click at [387, 192] on div "Exclude Client Countries" at bounding box center [330, 187] width 200 height 13
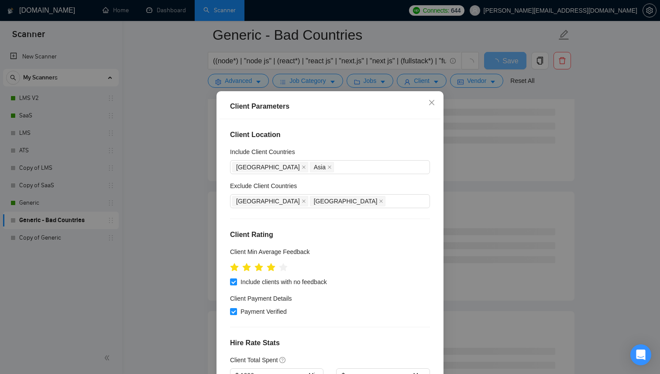
scroll to position [282, 0]
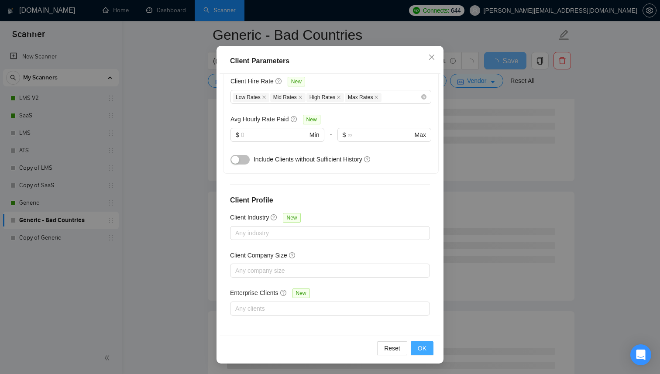
click at [424, 347] on span "OK" at bounding box center [422, 348] width 9 height 10
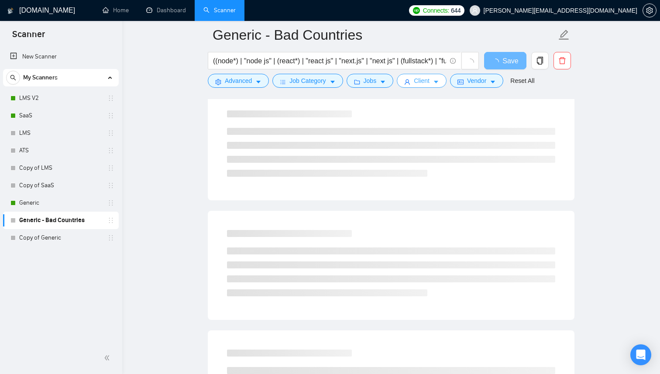
scroll to position [0, 0]
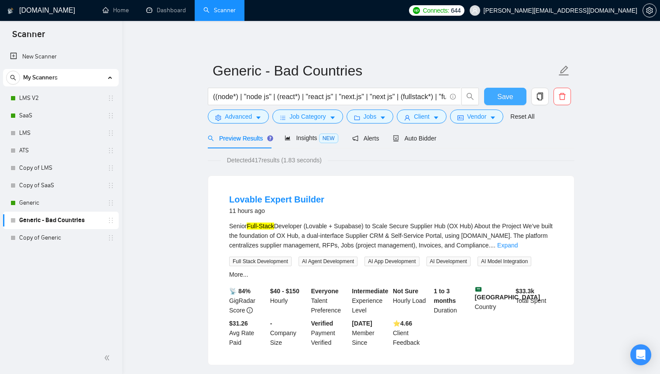
click at [499, 96] on span "Save" at bounding box center [505, 96] width 16 height 11
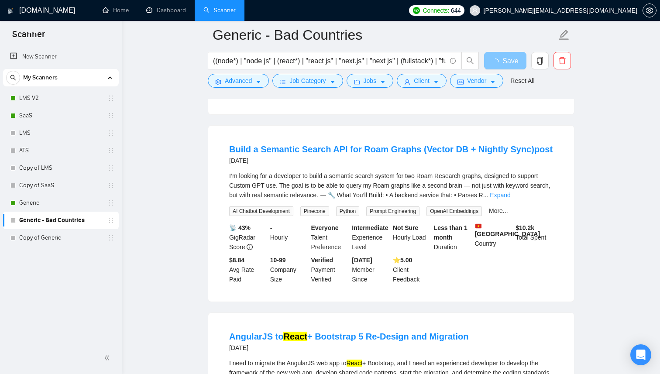
scroll to position [257, 0]
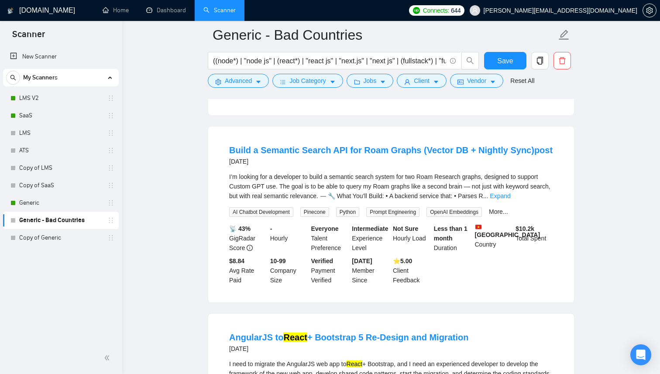
click at [486, 238] on b "Vietnam" at bounding box center [507, 231] width 65 height 14
copy b "Vietnam"
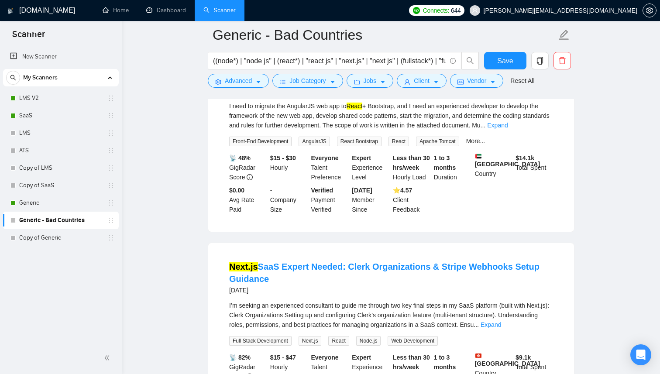
scroll to position [620, 0]
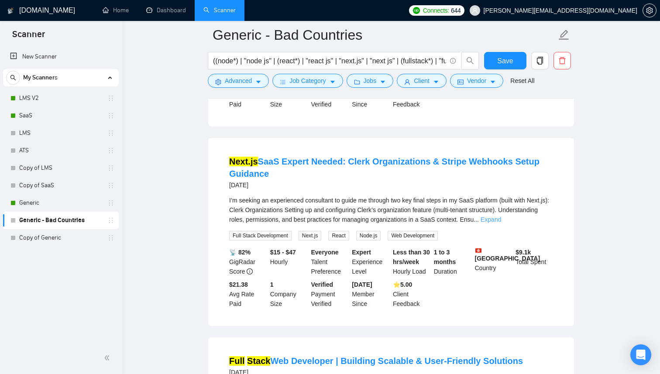
click at [501, 223] on link "Expand" at bounding box center [491, 219] width 21 height 7
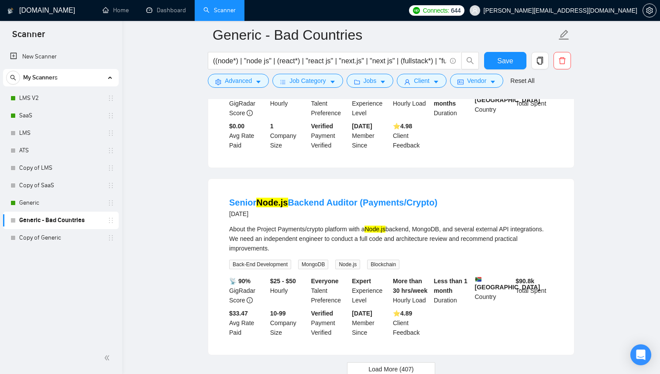
scroll to position [1930, 0]
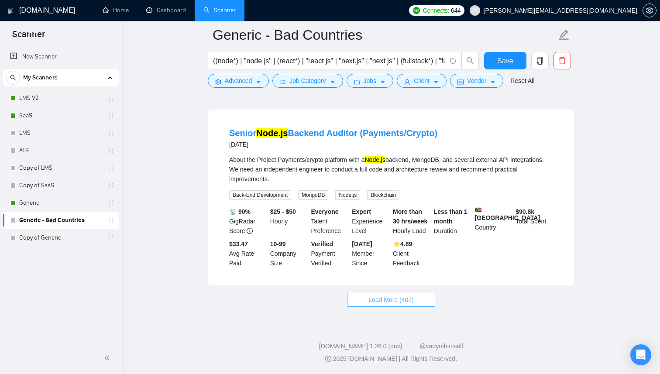
click at [386, 305] on span "Load More (407)" at bounding box center [390, 300] width 45 height 10
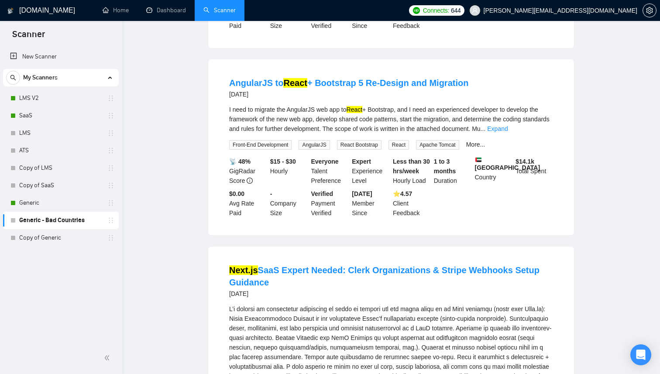
scroll to position [0, 0]
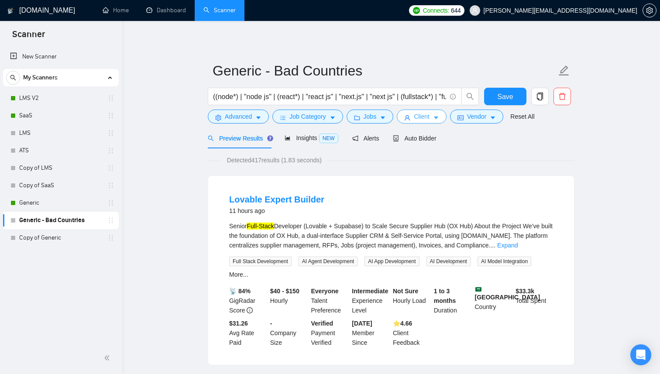
click at [439, 116] on icon "caret-down" at bounding box center [436, 118] width 6 height 6
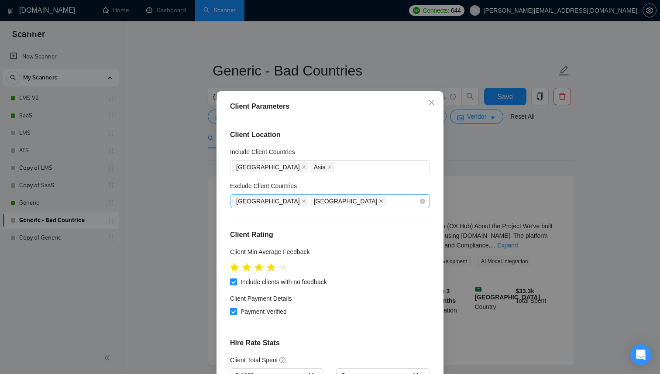
click at [379, 203] on icon "close" at bounding box center [381, 201] width 4 height 4
click at [302, 203] on icon "close" at bounding box center [304, 201] width 4 height 4
click at [327, 169] on icon "close" at bounding box center [329, 167] width 4 height 4
click at [259, 172] on span "Africa" at bounding box center [270, 167] width 76 height 10
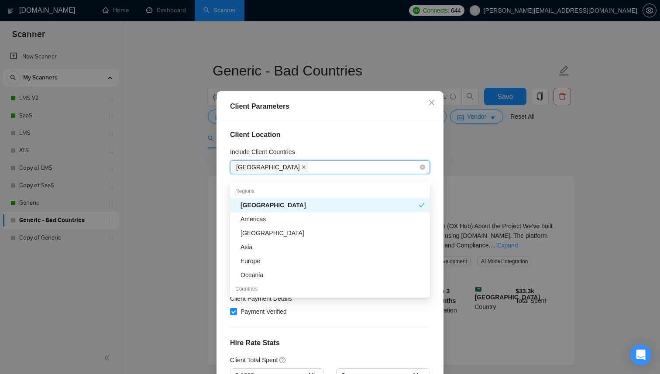
click at [302, 169] on icon "close" at bounding box center [304, 167] width 4 height 4
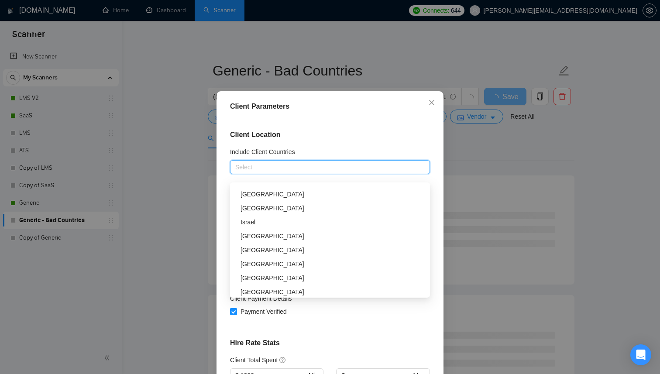
scroll to position [239, 0]
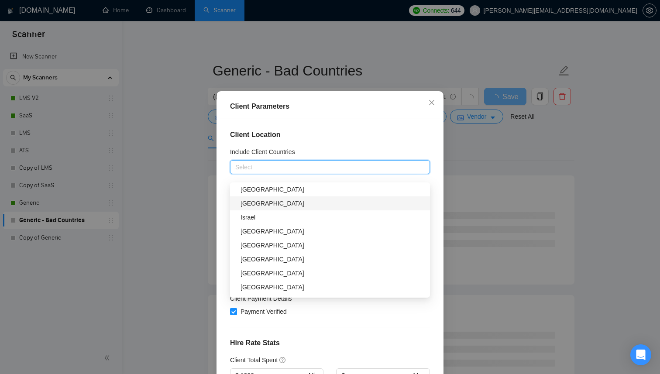
click at [272, 204] on div "France" at bounding box center [332, 204] width 184 height 10
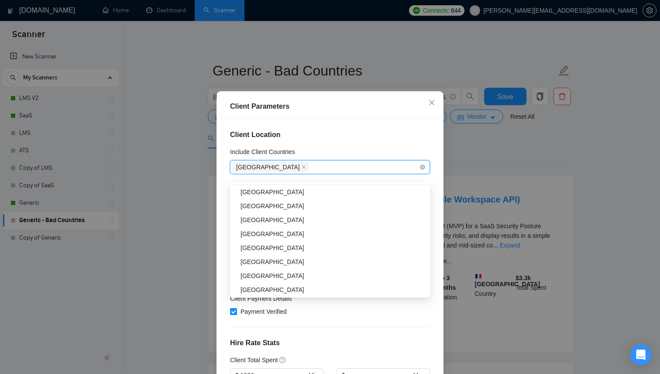
scroll to position [391, 0]
click at [265, 244] on div "Sweden" at bounding box center [332, 247] width 184 height 10
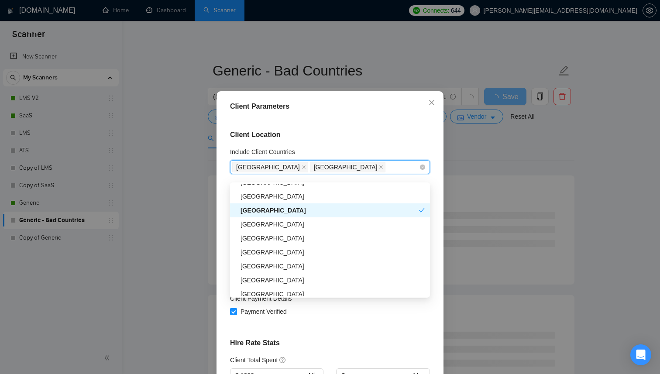
scroll to position [429, 0]
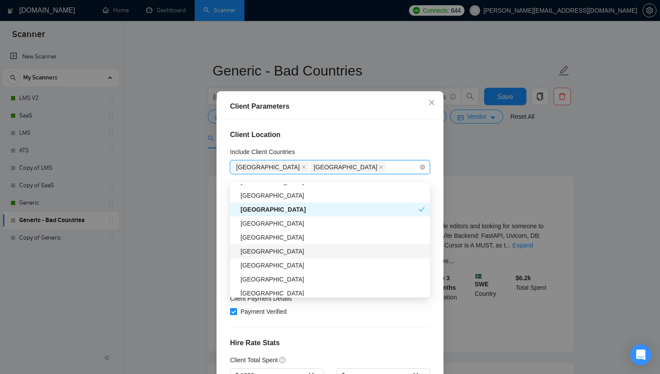
click at [262, 256] on div "Turkey" at bounding box center [332, 252] width 184 height 10
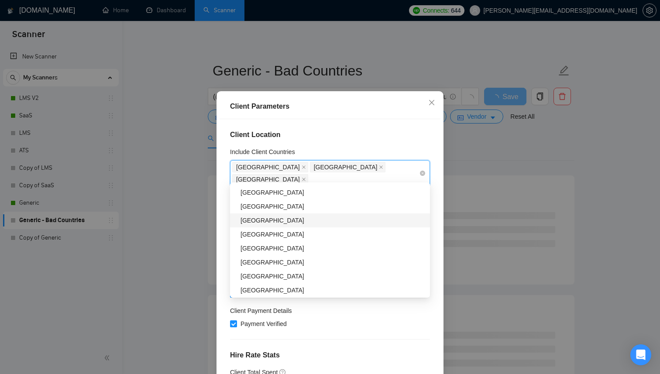
scroll to position [516, 0]
click at [267, 247] on div "Estonia" at bounding box center [332, 248] width 184 height 10
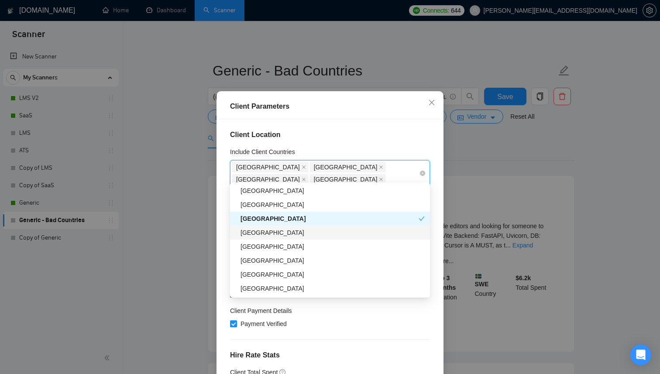
scroll to position [547, 0]
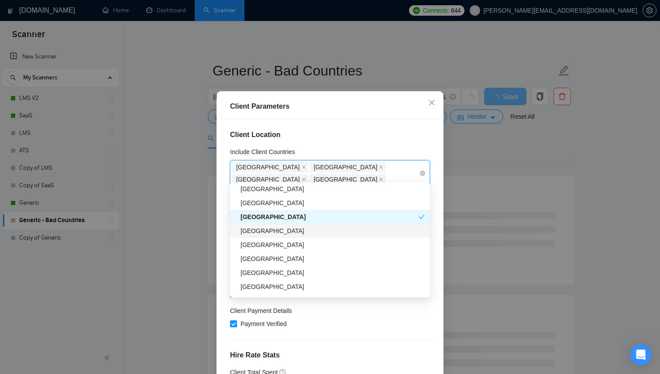
click at [266, 233] on div "Romania" at bounding box center [332, 231] width 184 height 10
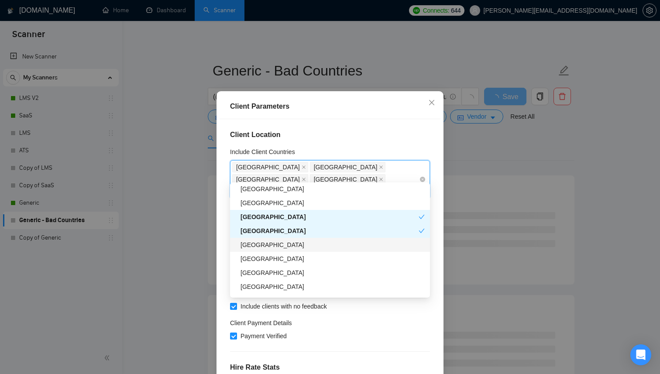
click at [265, 247] on div "Poland" at bounding box center [332, 245] width 184 height 10
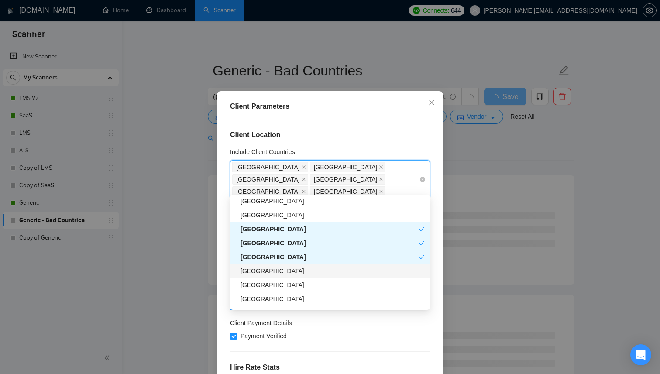
click at [264, 274] on div "[GEOGRAPHIC_DATA]" at bounding box center [332, 271] width 184 height 10
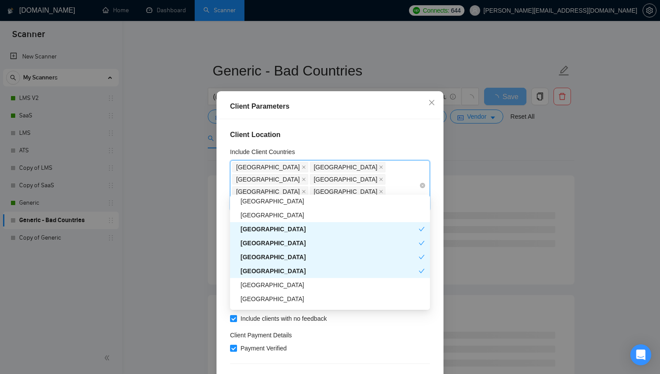
click at [264, 274] on div "[GEOGRAPHIC_DATA]" at bounding box center [329, 271] width 178 height 10
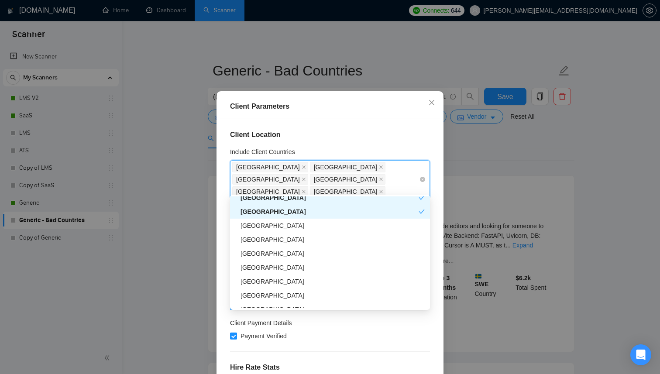
scroll to position [592, 0]
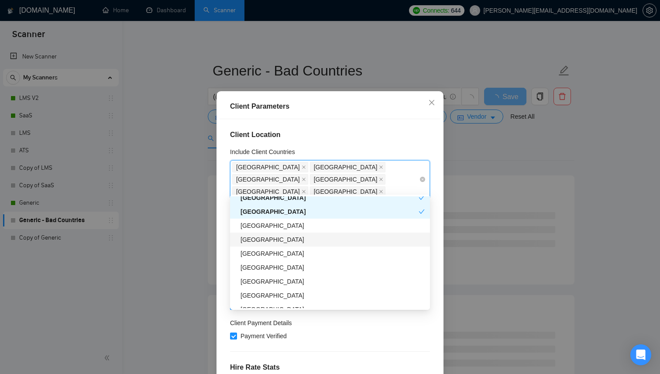
click at [271, 237] on div "Japan" at bounding box center [332, 240] width 184 height 10
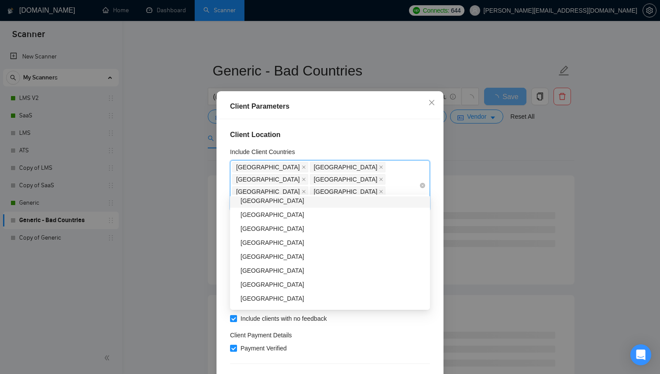
scroll to position [687, 0]
click at [265, 246] on div "Bulgaria" at bounding box center [332, 243] width 184 height 10
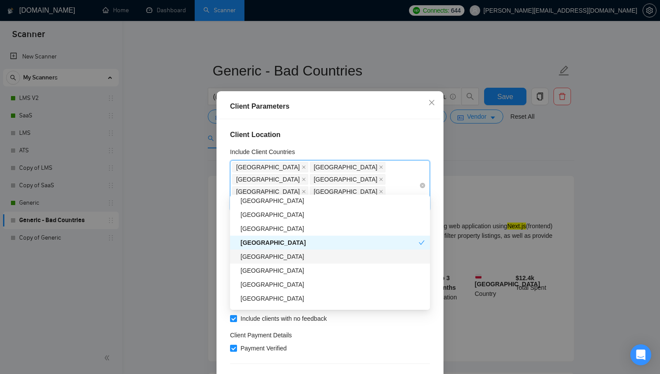
click at [265, 256] on div "Lithuania" at bounding box center [332, 257] width 184 height 10
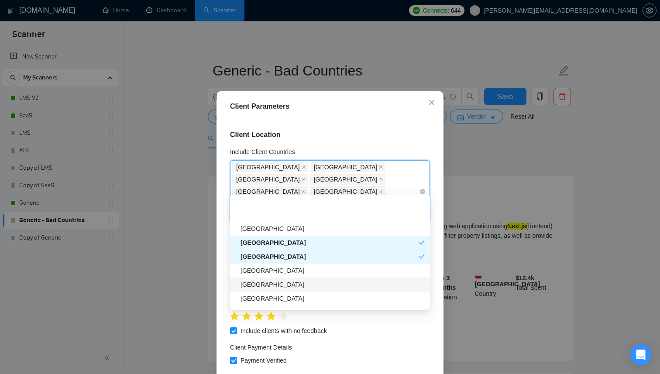
scroll to position [725, 0]
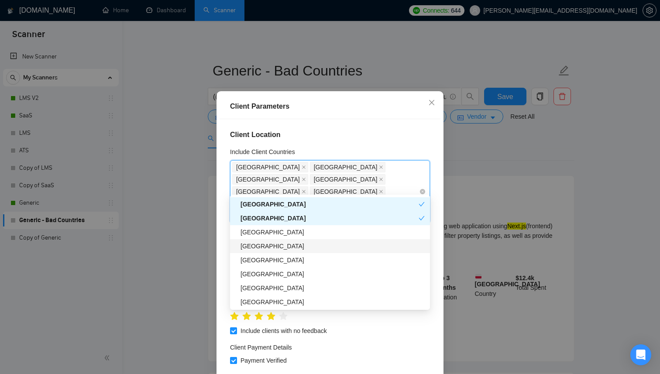
click at [270, 251] on div "Cyprus" at bounding box center [332, 246] width 184 height 10
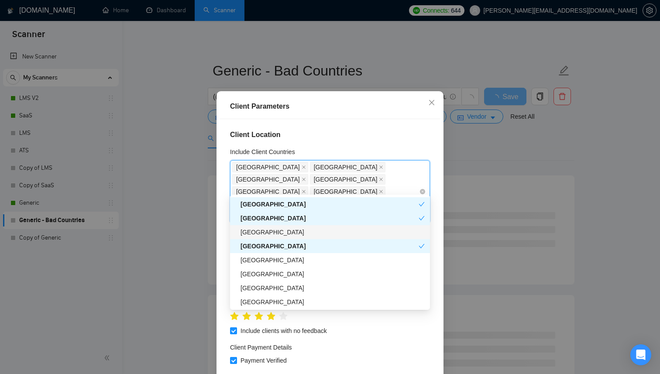
click at [268, 234] on div "Greece" at bounding box center [332, 232] width 184 height 10
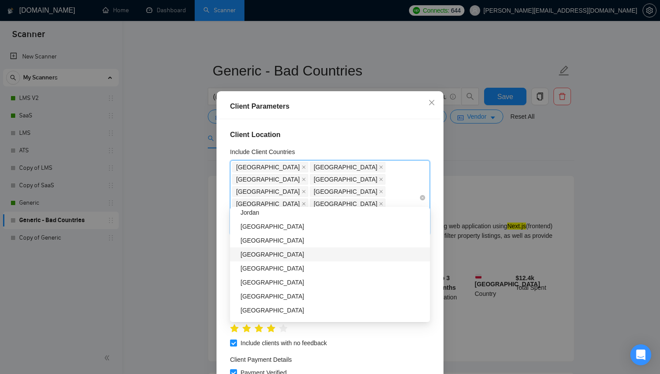
scroll to position [842, 0]
click at [265, 252] on div "Finland" at bounding box center [332, 254] width 184 height 10
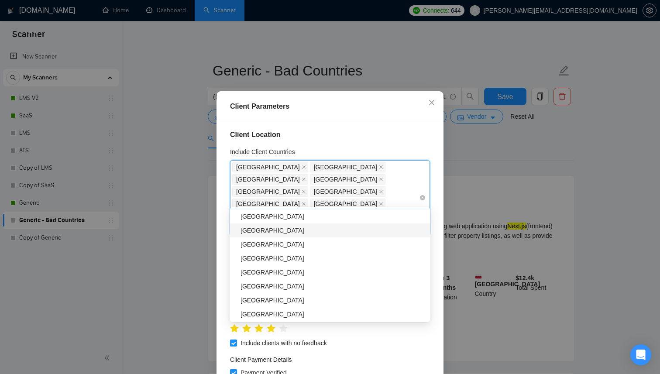
scroll to position [894, 0]
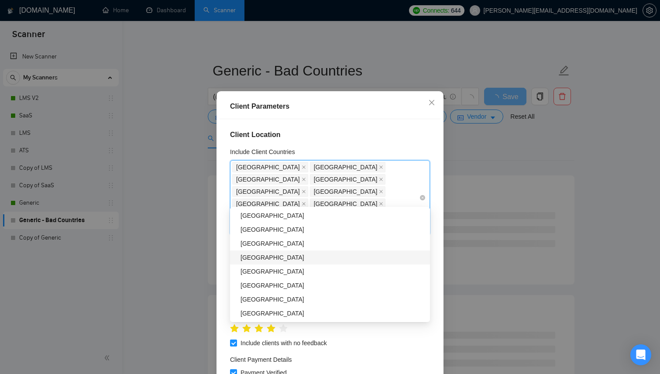
click at [270, 261] on div "Serbia" at bounding box center [332, 258] width 184 height 10
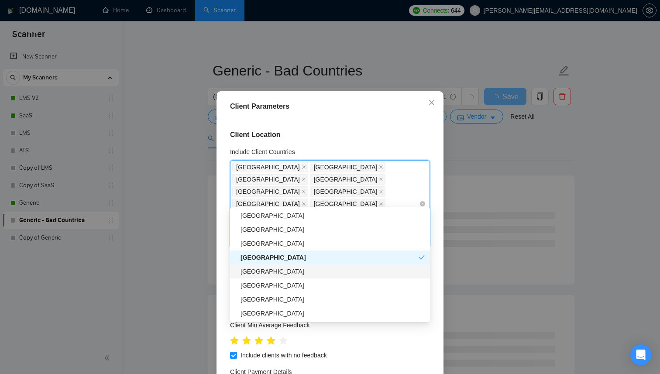
click at [269, 267] on div "Latvia" at bounding box center [332, 272] width 184 height 10
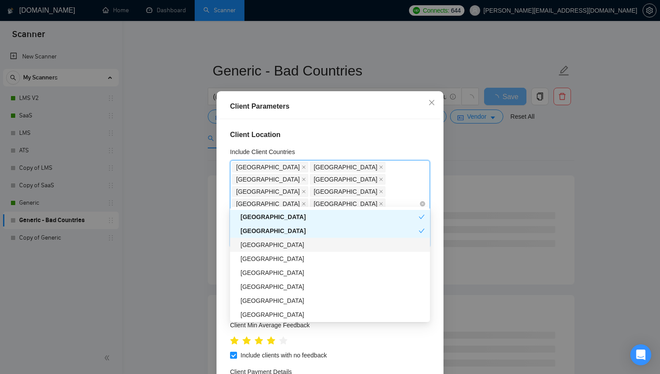
scroll to position [937, 0]
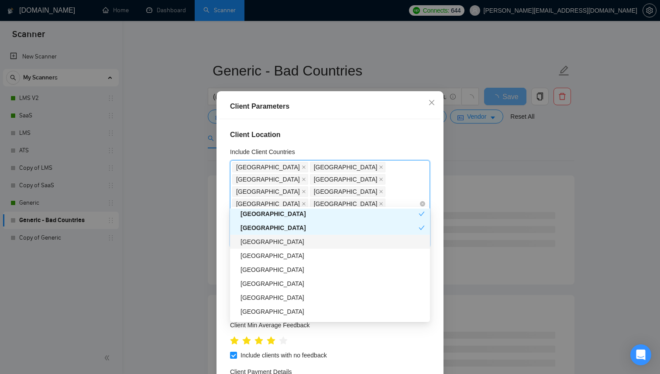
click at [275, 244] on div "Hungary" at bounding box center [332, 242] width 184 height 10
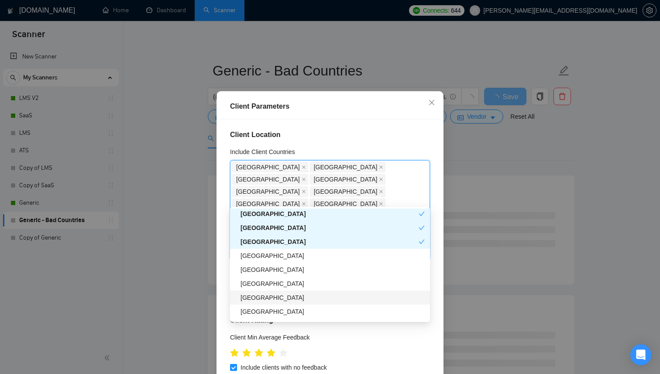
click at [265, 299] on div "Croatia" at bounding box center [332, 298] width 184 height 10
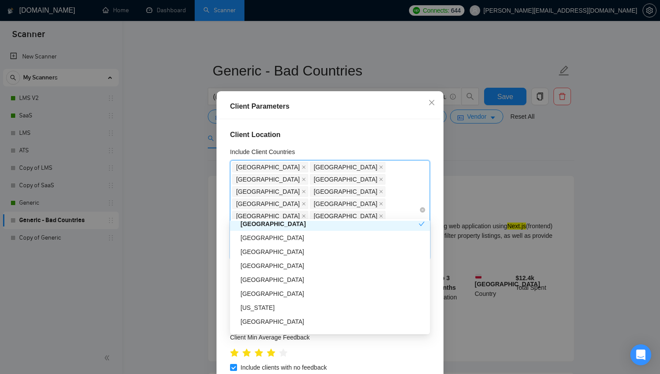
scroll to position [1028, 0]
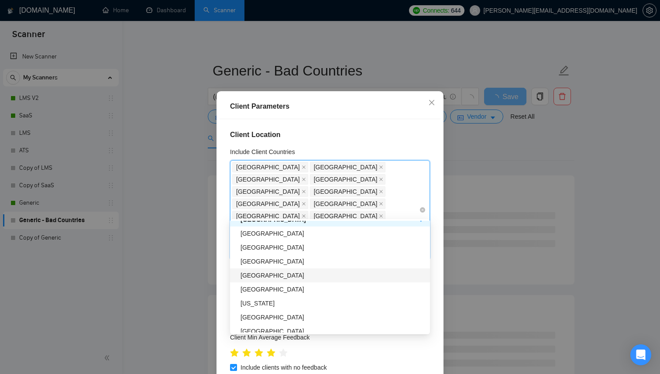
click at [272, 274] on div "Slovenia" at bounding box center [332, 276] width 184 height 10
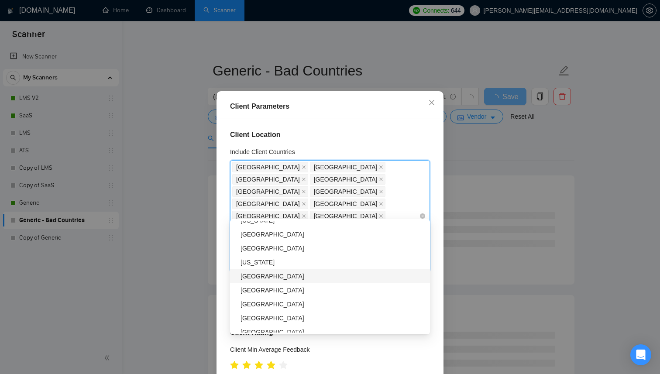
scroll to position [1112, 0]
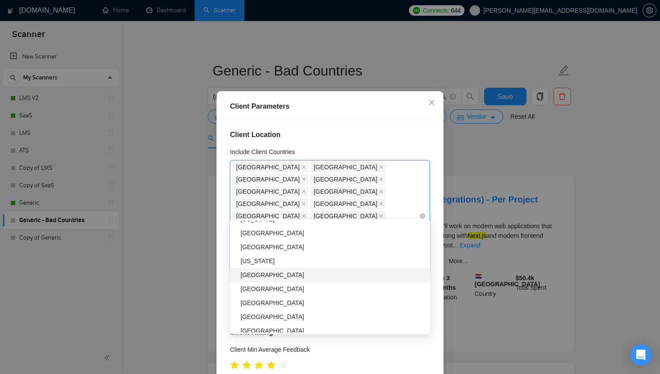
click at [275, 277] on div "Slovakia" at bounding box center [332, 275] width 184 height 10
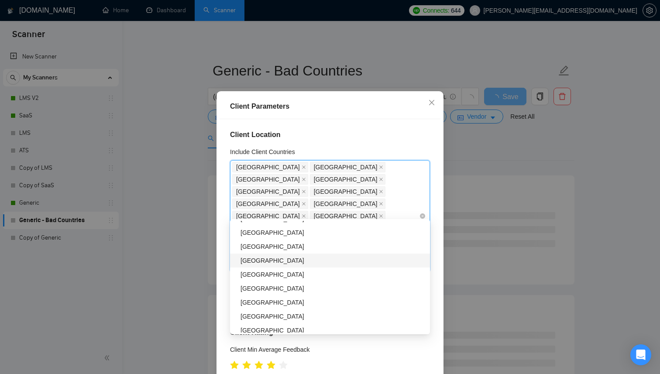
scroll to position [1227, 0]
click at [275, 259] on div "Macedonia" at bounding box center [332, 258] width 184 height 10
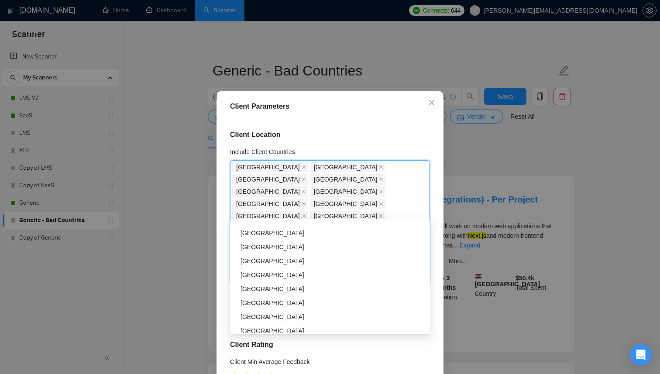
scroll to position [1737, 0]
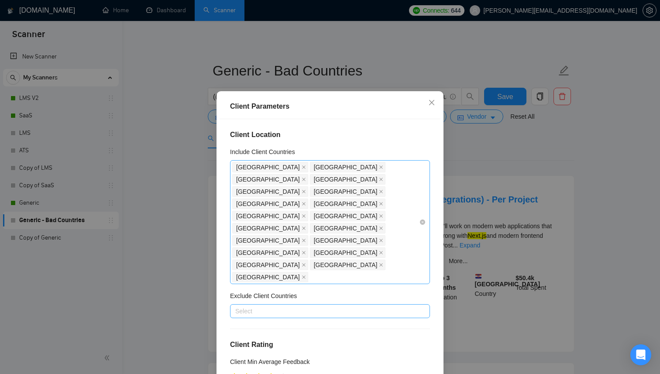
click at [223, 284] on div "Client Location Include Client Countries France Sweden Turkey Estonia Romania P…" at bounding box center [330, 250] width 221 height 262
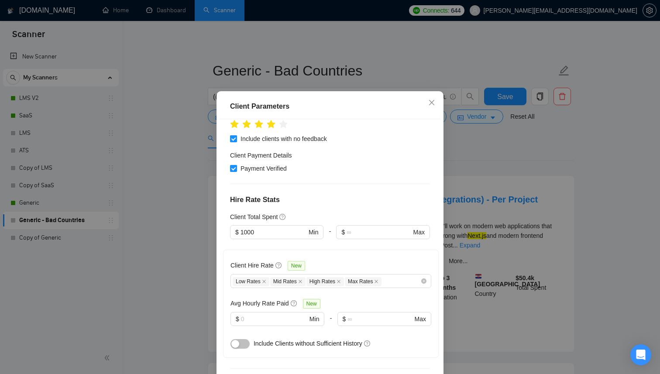
scroll to position [319, 0]
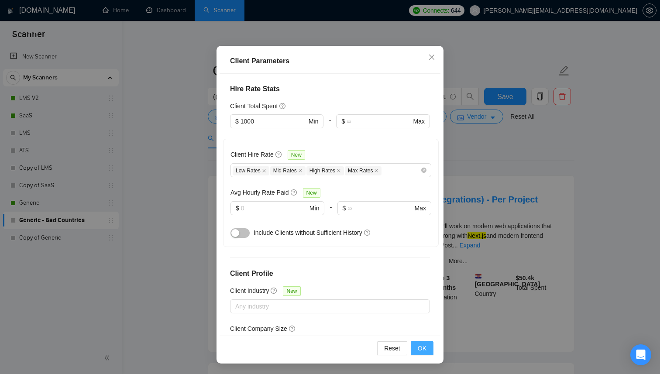
click at [422, 344] on span "OK" at bounding box center [422, 348] width 9 height 10
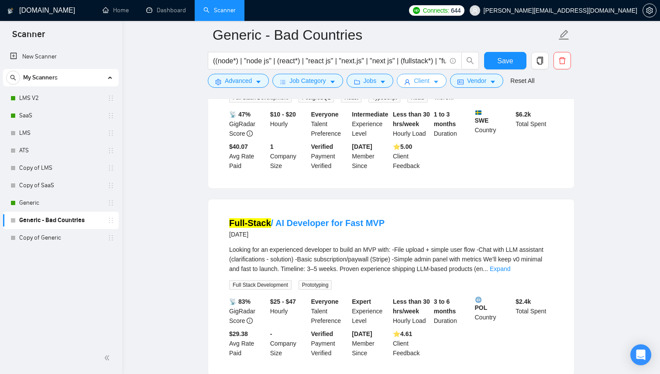
scroll to position [245, 0]
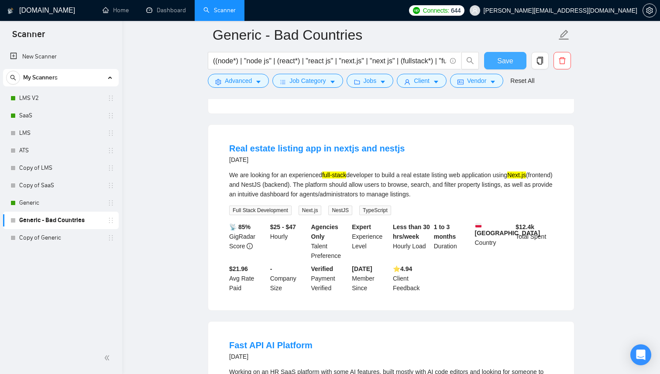
click at [500, 60] on span "Save" at bounding box center [505, 60] width 16 height 11
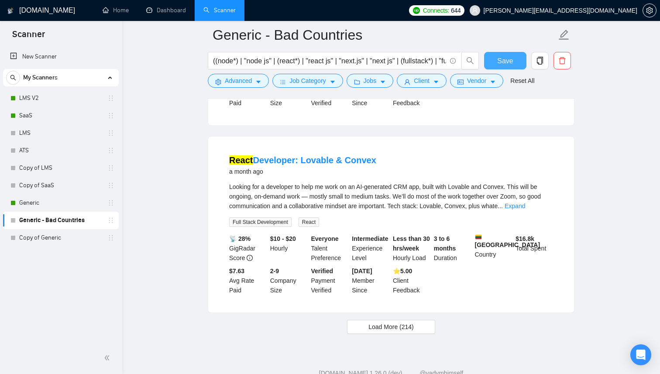
scroll to position [1766, 0]
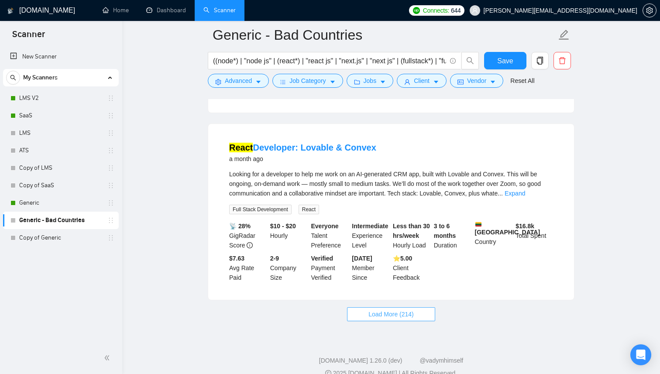
click at [380, 309] on span "Load More (214)" at bounding box center [390, 314] width 45 height 10
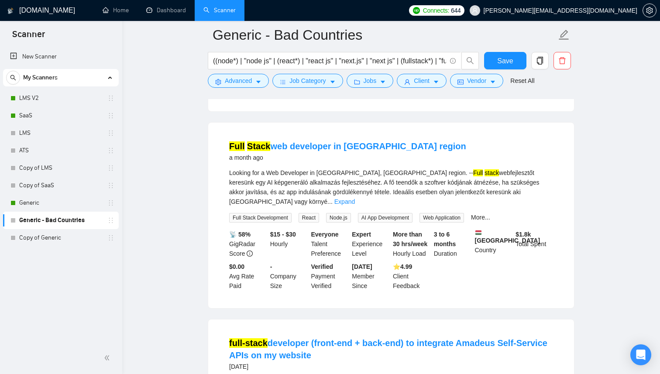
scroll to position [3274, 0]
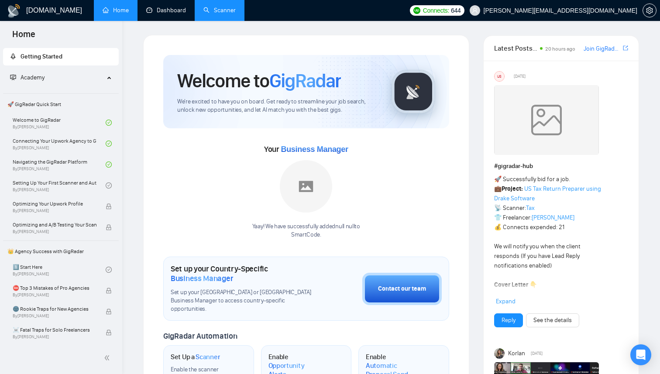
click at [204, 14] on link "Scanner" at bounding box center [219, 10] width 32 height 7
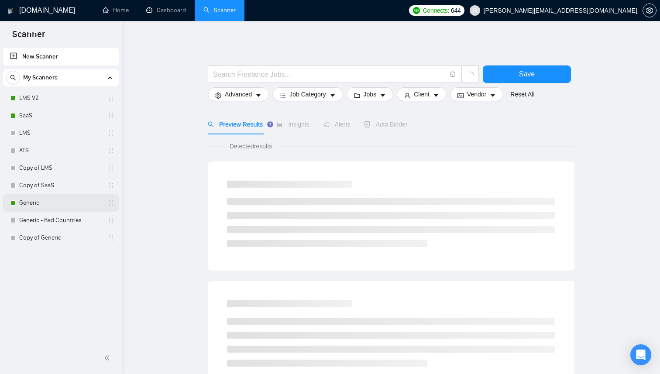
click at [35, 197] on link "Generic" at bounding box center [60, 202] width 83 height 17
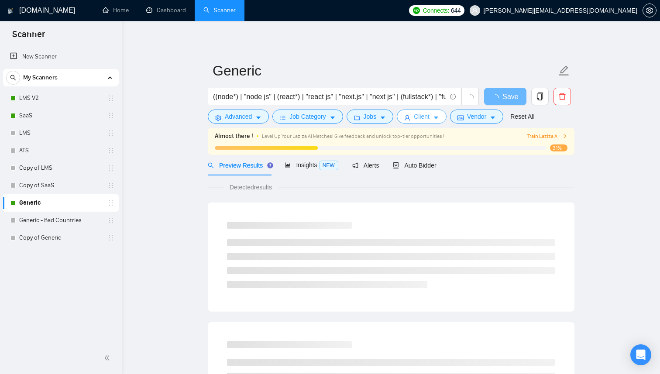
click at [446, 117] on button "Client" at bounding box center [422, 117] width 50 height 14
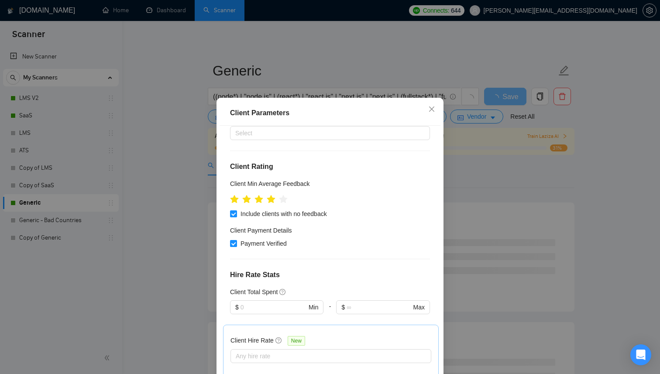
scroll to position [284, 0]
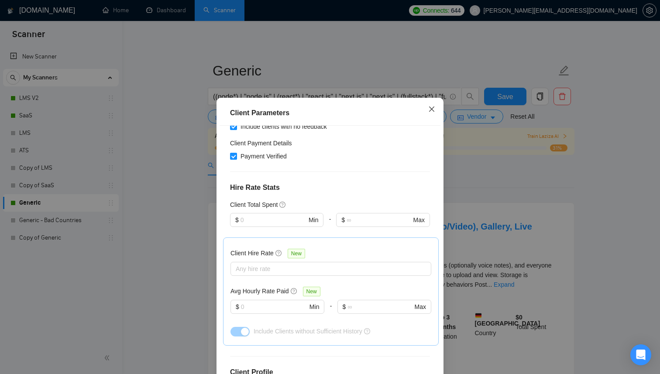
click at [429, 108] on icon "close" at bounding box center [431, 109] width 7 height 7
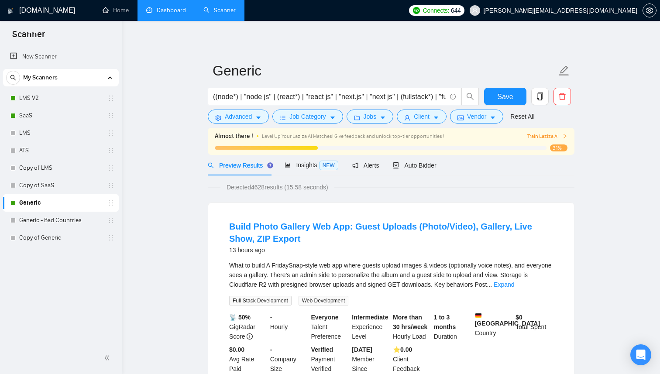
click at [172, 14] on link "Dashboard" at bounding box center [166, 10] width 40 height 7
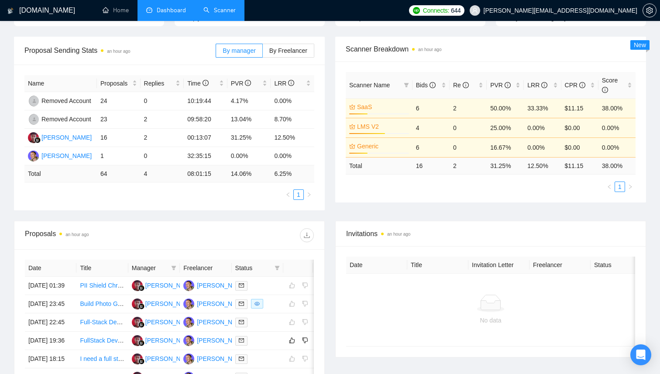
scroll to position [208, 0]
